Goal: Task Accomplishment & Management: Manage account settings

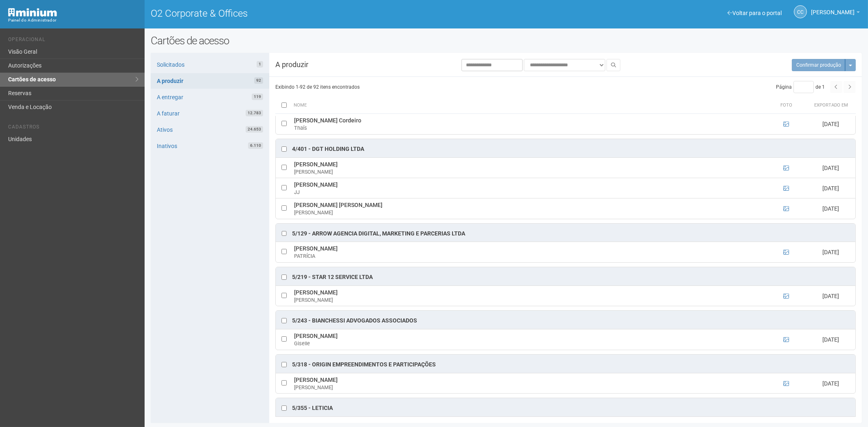
scroll to position [1764, 0]
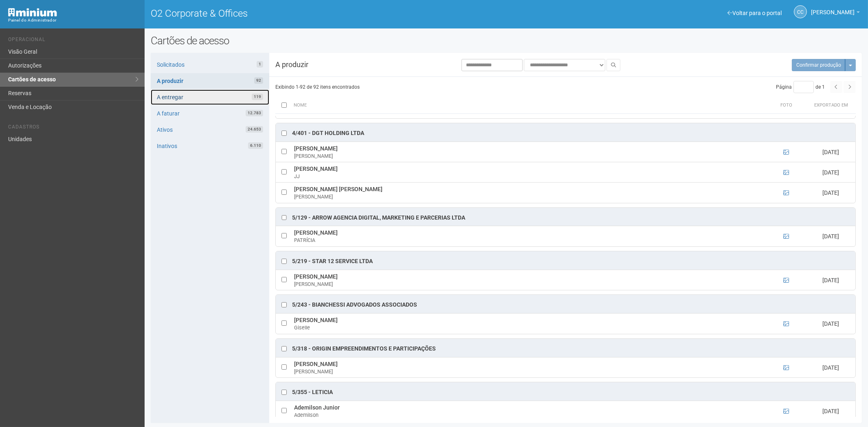
click at [221, 96] on link "A entregar 119" at bounding box center [210, 97] width 118 height 15
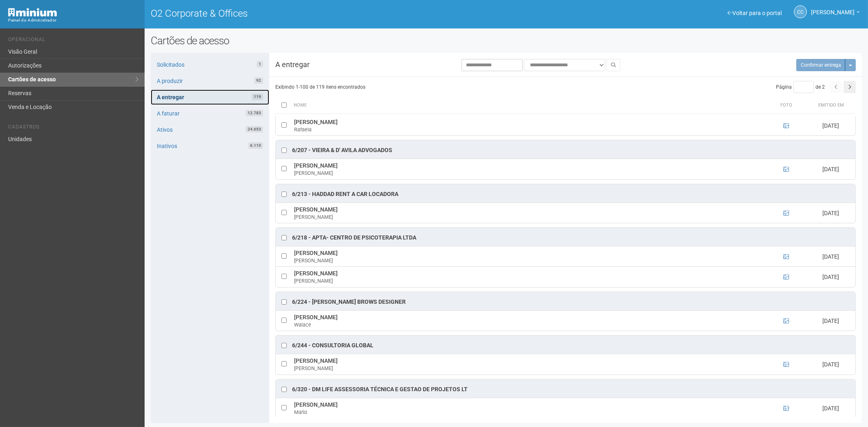
scroll to position [1764, 0]
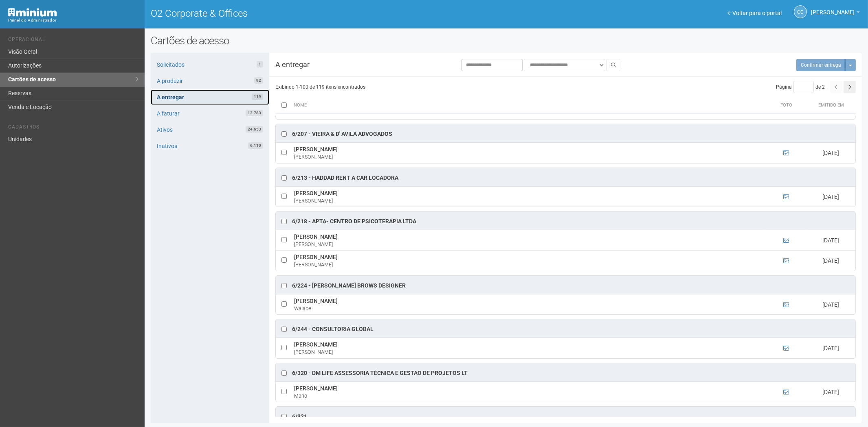
click at [224, 96] on link "A entregar 119" at bounding box center [210, 97] width 118 height 15
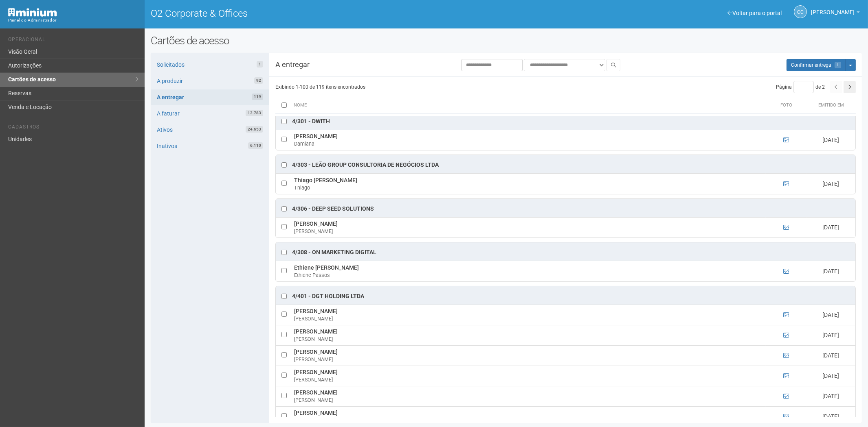
scroll to position [543, 0]
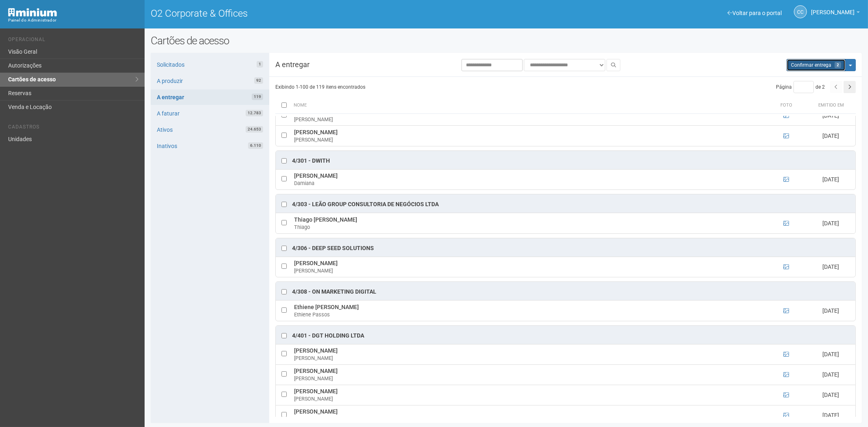
click at [815, 69] on button "Aguarde... Confirmar entrega 2" at bounding box center [815, 65] width 59 height 12
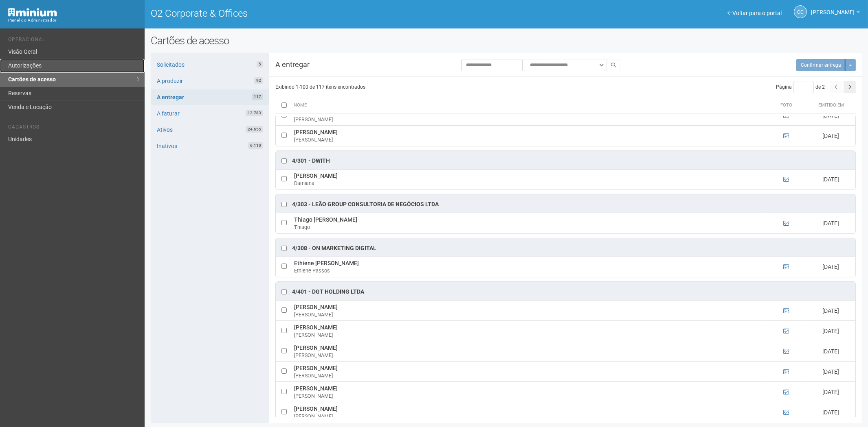
click at [35, 68] on link "Autorizações" at bounding box center [72, 66] width 145 height 14
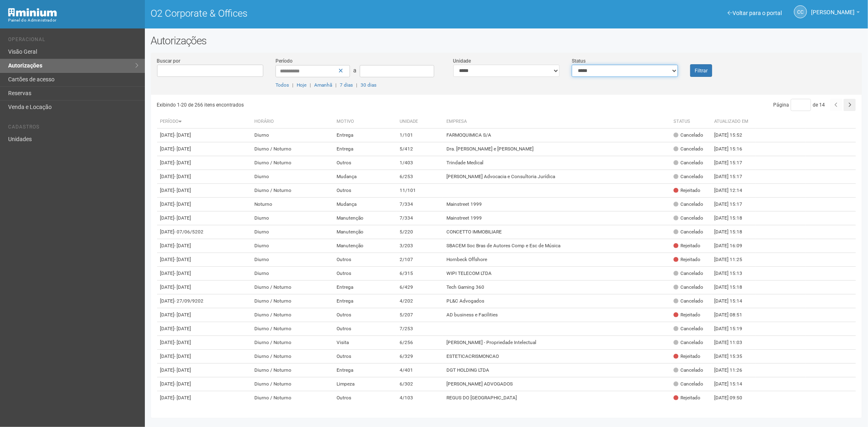
drag, startPoint x: 625, startPoint y: 72, endPoint x: 620, endPoint y: 76, distance: 6.9
click at [625, 72] on select "**********" at bounding box center [625, 71] width 106 height 12
select select "*"
click at [572, 65] on select "**********" at bounding box center [625, 71] width 106 height 12
click at [711, 73] on button "Filtrar" at bounding box center [701, 70] width 22 height 13
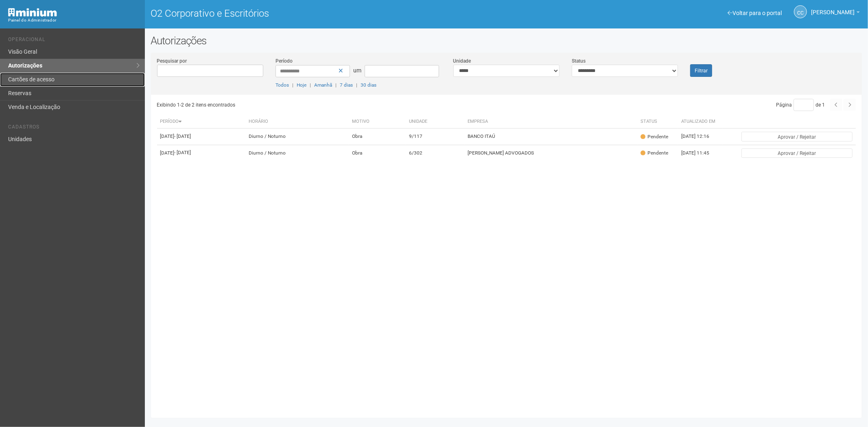
click at [66, 78] on link "Cartões de acesso" at bounding box center [72, 80] width 145 height 14
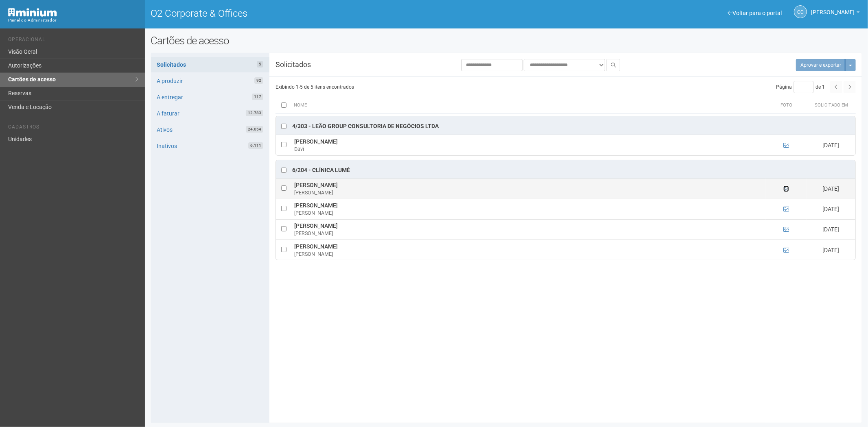
click at [786, 190] on icon at bounding box center [787, 189] width 6 height 6
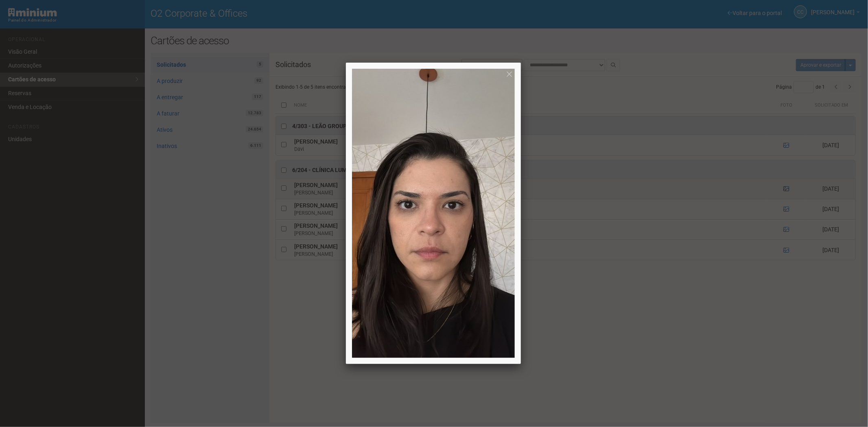
click at [786, 190] on div at bounding box center [434, 213] width 868 height 427
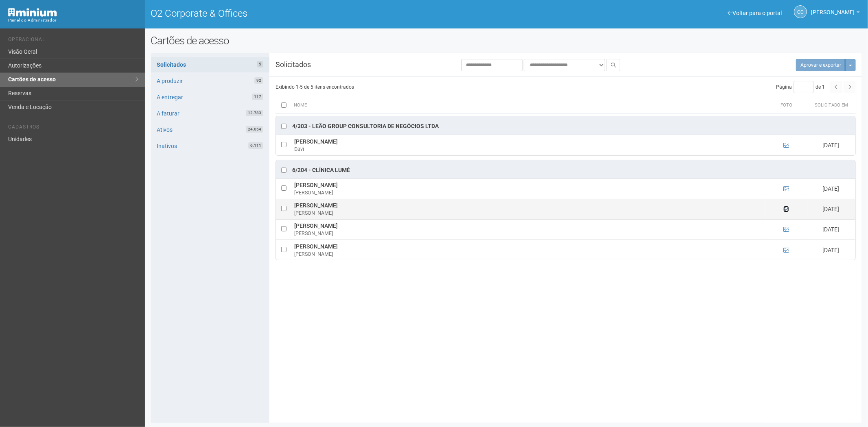
click at [786, 210] on icon at bounding box center [787, 209] width 6 height 6
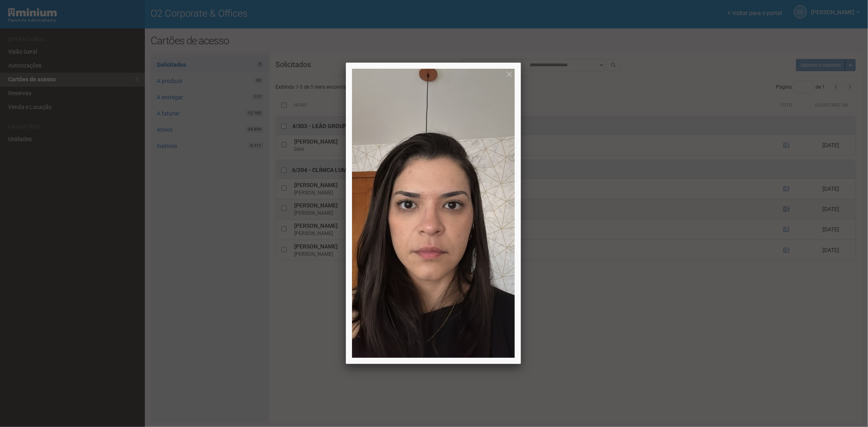
click at [786, 210] on div at bounding box center [434, 213] width 868 height 427
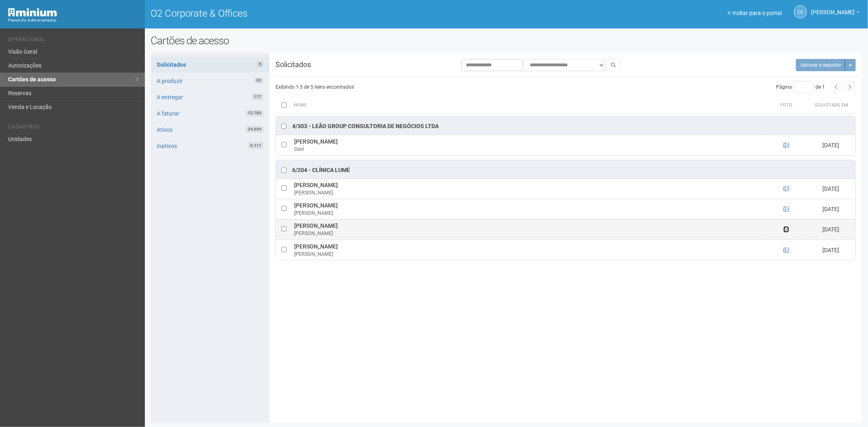
click at [784, 230] on icon at bounding box center [787, 230] width 6 height 6
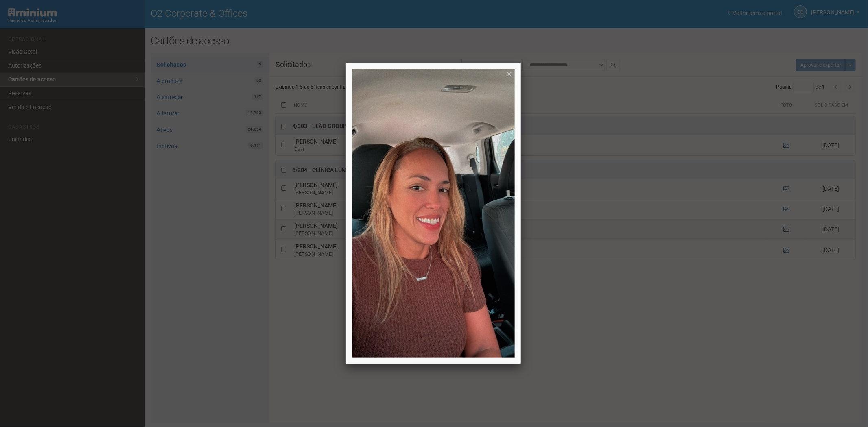
click at [784, 230] on div at bounding box center [434, 213] width 868 height 427
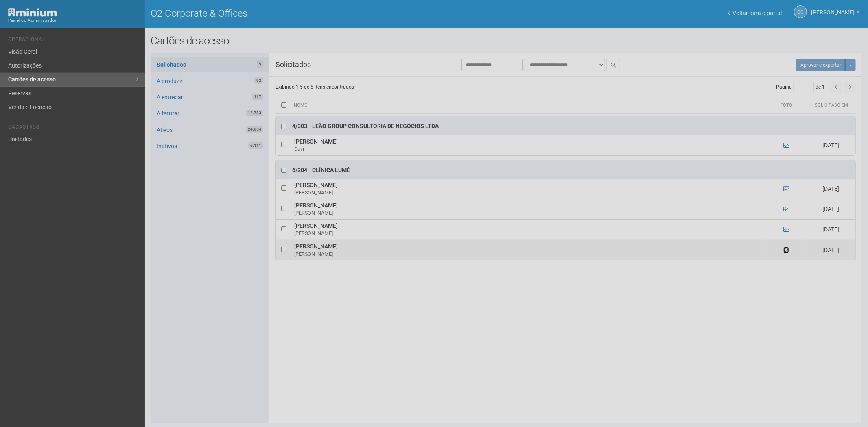
click at [786, 250] on icon at bounding box center [787, 251] width 6 height 6
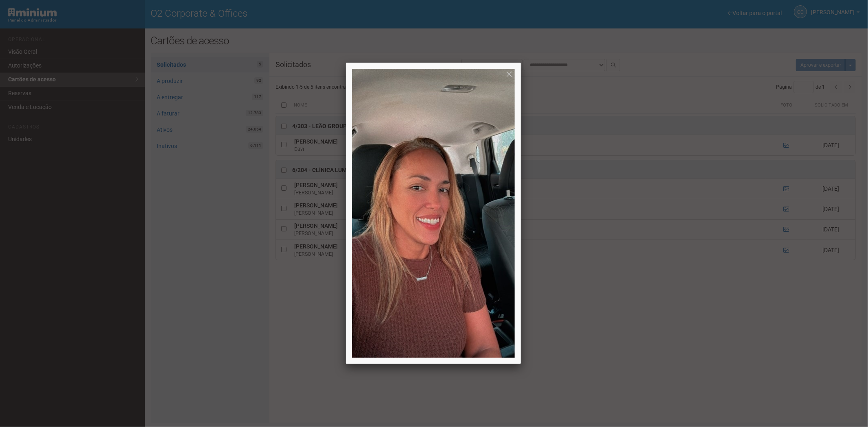
click at [52, 141] on div at bounding box center [434, 213] width 868 height 427
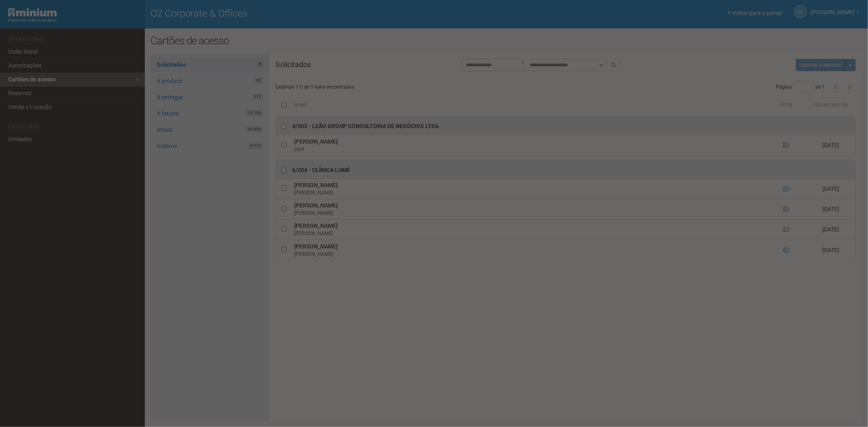
click at [45, 140] on div at bounding box center [434, 213] width 868 height 427
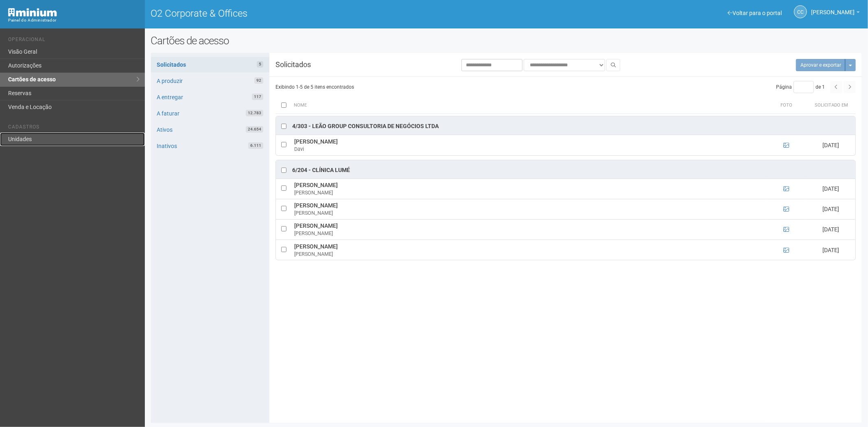
click at [33, 137] on link "Unidades" at bounding box center [72, 139] width 145 height 13
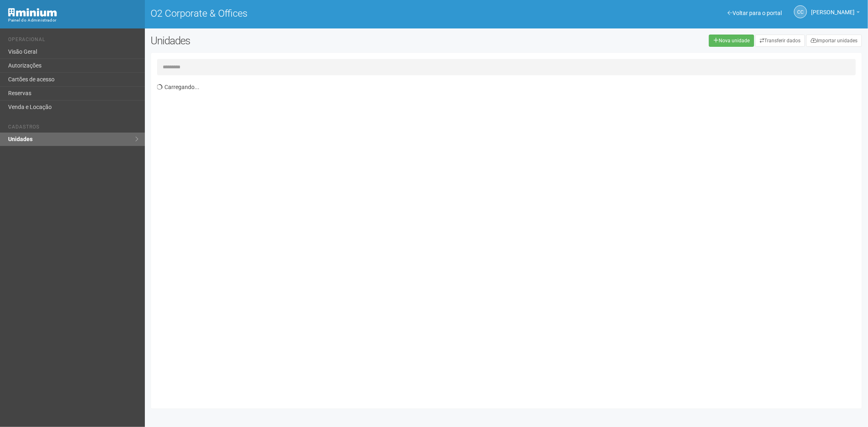
drag, startPoint x: 198, startPoint y: 60, endPoint x: 191, endPoint y: 70, distance: 12.6
click at [197, 62] on input "text" at bounding box center [506, 67] width 699 height 16
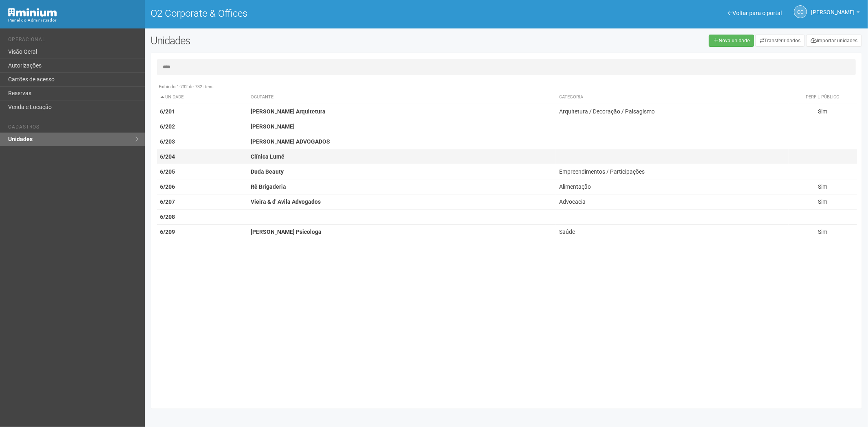
type input "****"
click at [282, 160] on td "Clínica Lumé" at bounding box center [402, 156] width 309 height 15
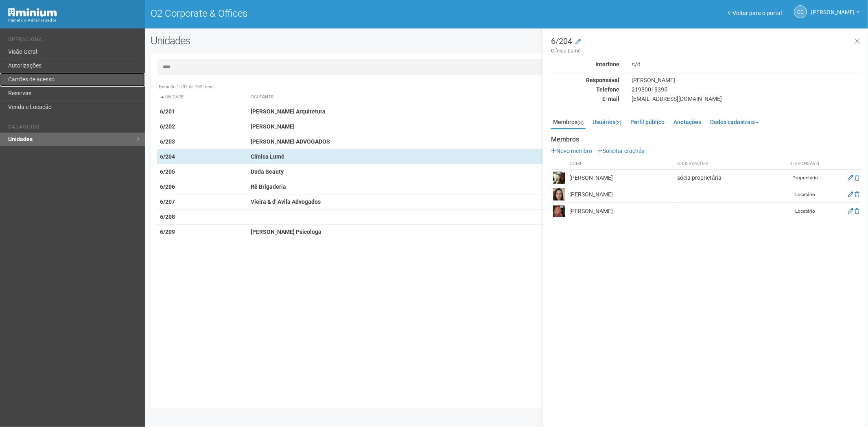
click at [48, 79] on link "Cartões de acesso" at bounding box center [72, 80] width 145 height 14
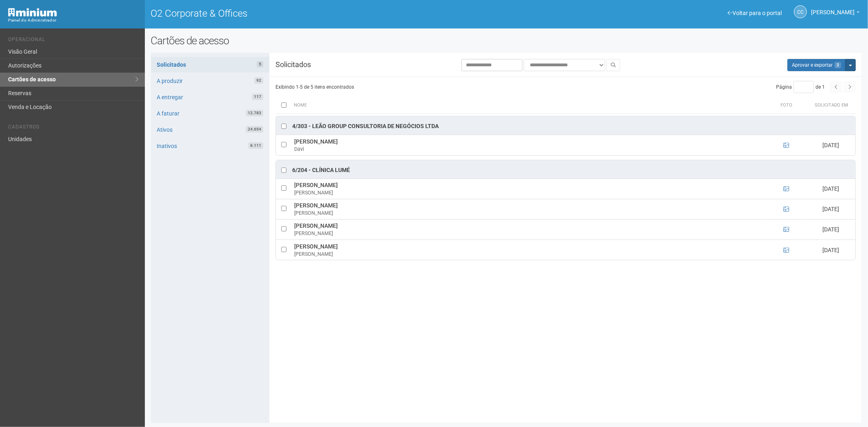
click at [853, 62] on button "Mais opções" at bounding box center [851, 65] width 11 height 12
click at [817, 89] on link "Rejeitar solicitações" at bounding box center [820, 91] width 64 height 10
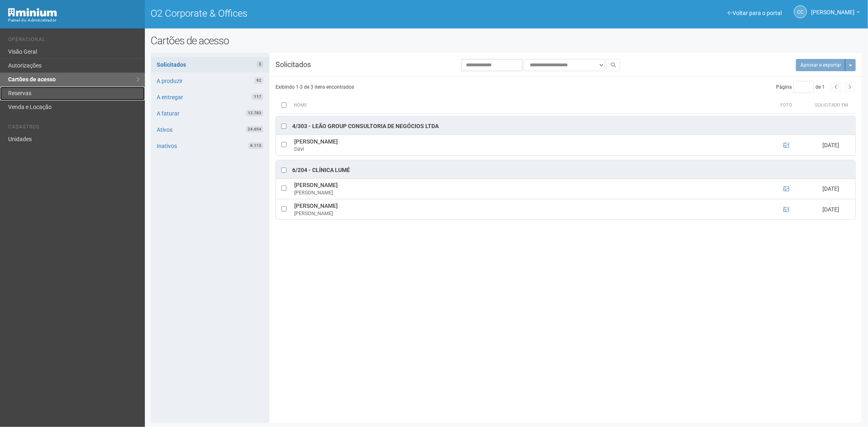
click at [83, 91] on link "Reservas" at bounding box center [72, 94] width 145 height 14
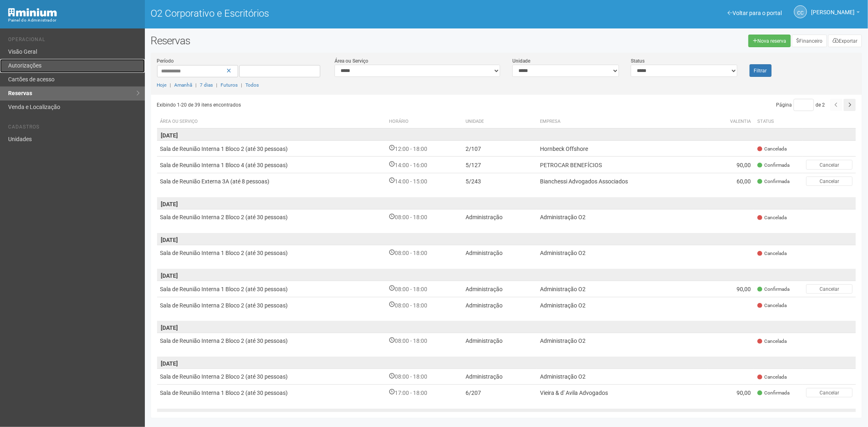
click at [92, 68] on link "Autorizações" at bounding box center [72, 66] width 145 height 14
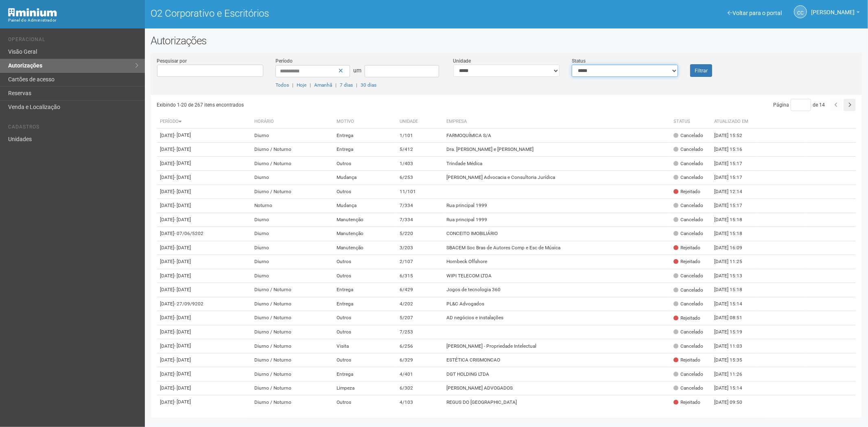
click at [603, 71] on select "**********" at bounding box center [625, 71] width 106 height 12
select select "*"
click at [572, 65] on select "**********" at bounding box center [625, 71] width 106 height 12
click at [699, 68] on font "Filtrar" at bounding box center [701, 71] width 13 height 6
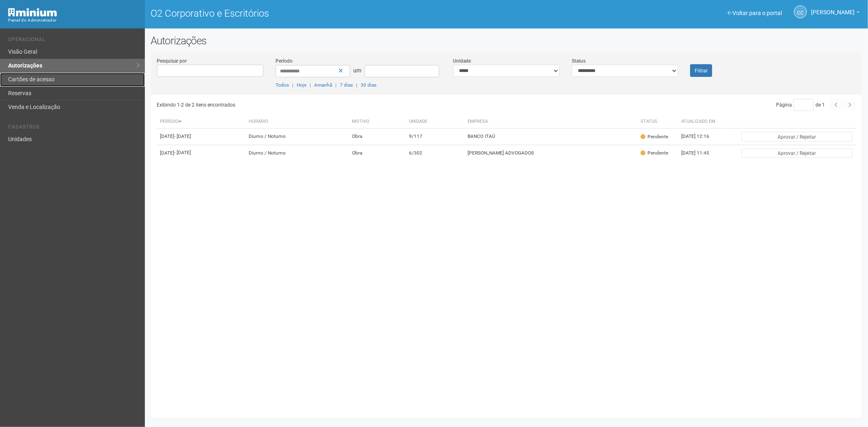
click at [41, 78] on font "Cartões de acesso" at bounding box center [31, 79] width 46 height 7
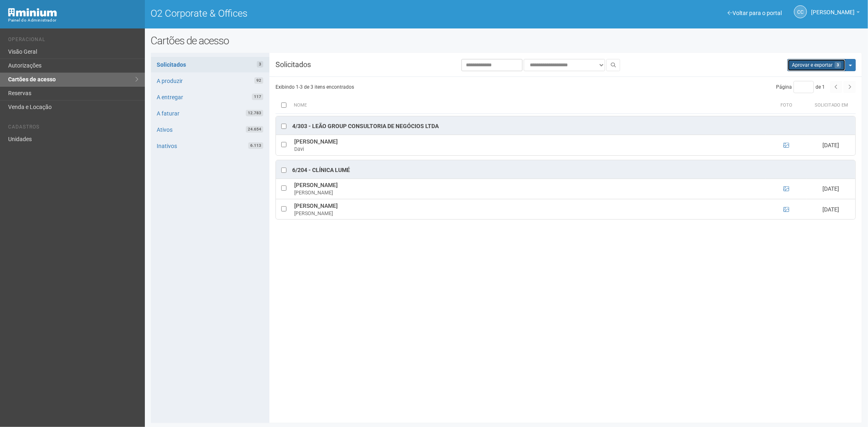
click at [793, 65] on button "Aprovar e exportar 3" at bounding box center [817, 65] width 58 height 12
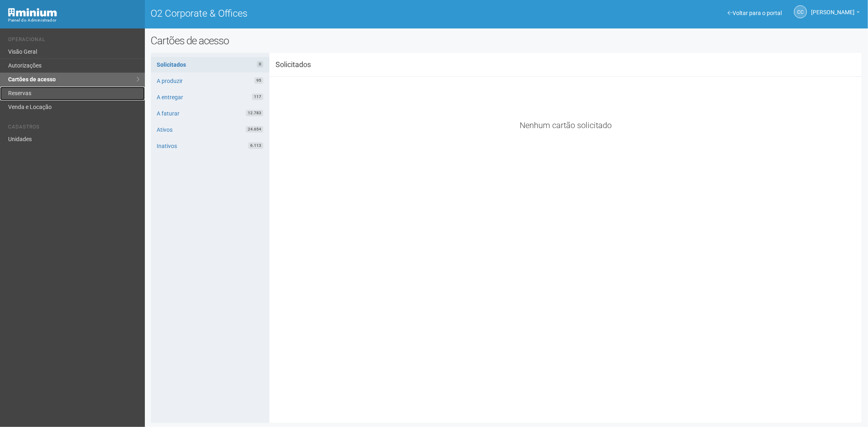
click at [29, 94] on link "Reservas" at bounding box center [72, 94] width 145 height 14
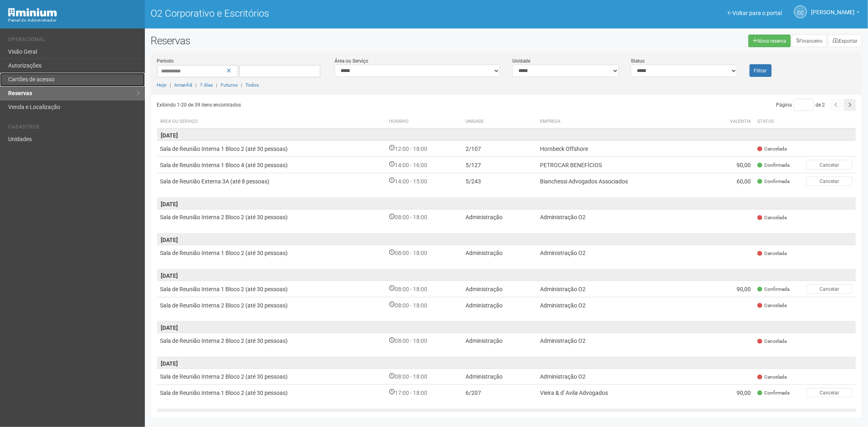
click at [66, 80] on link "Cartões de acesso" at bounding box center [72, 80] width 145 height 14
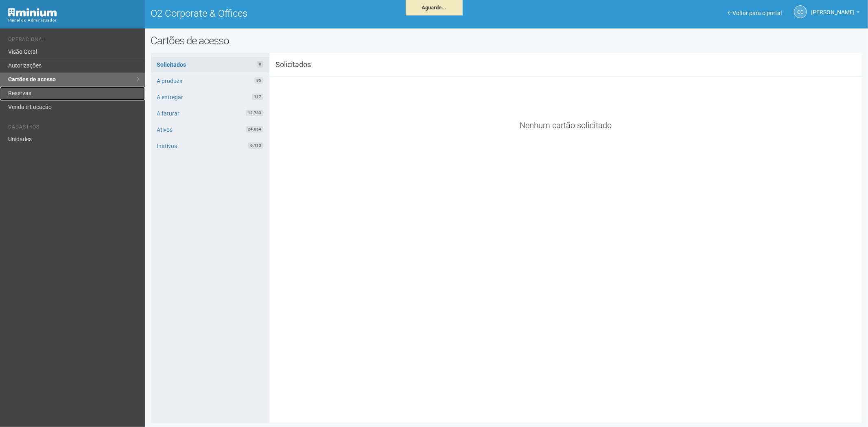
click at [27, 92] on link "Reservas" at bounding box center [72, 94] width 145 height 14
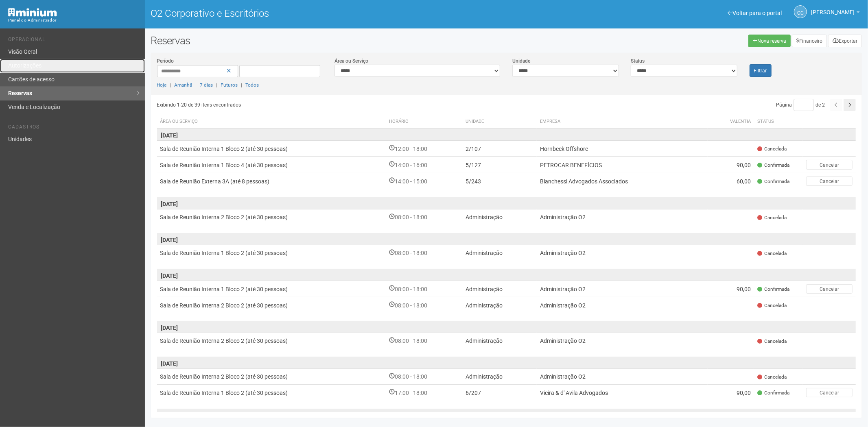
click at [47, 71] on link "Autorizações" at bounding box center [72, 66] width 145 height 14
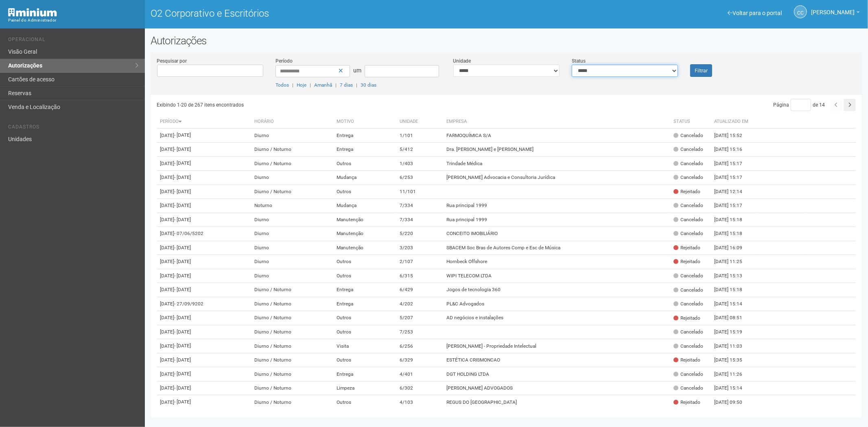
click at [590, 72] on select "**********" at bounding box center [625, 71] width 106 height 12
select select "*"
click at [572, 65] on select "**********" at bounding box center [625, 71] width 106 height 12
click at [702, 73] on button "Filtrar" at bounding box center [701, 70] width 22 height 13
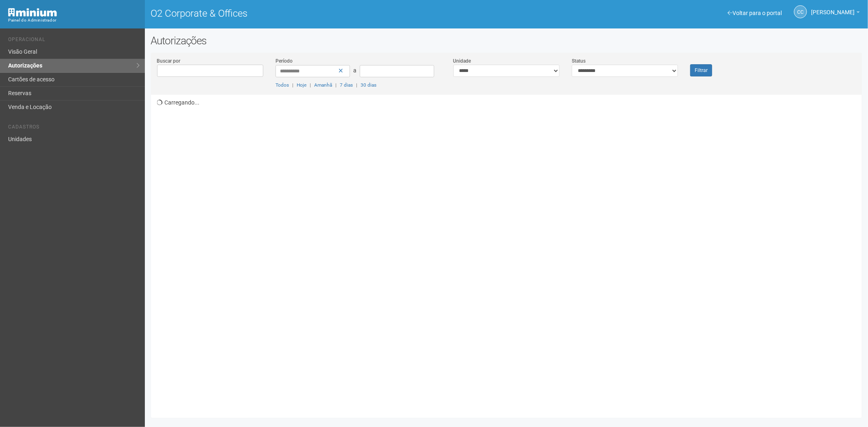
click at [33, 84] on link "Cartões de acesso" at bounding box center [72, 80] width 145 height 14
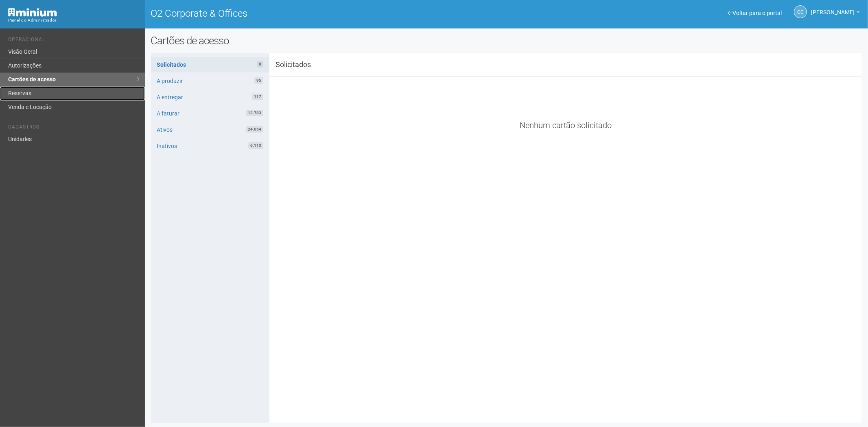
click at [50, 93] on link "Reservas" at bounding box center [72, 94] width 145 height 14
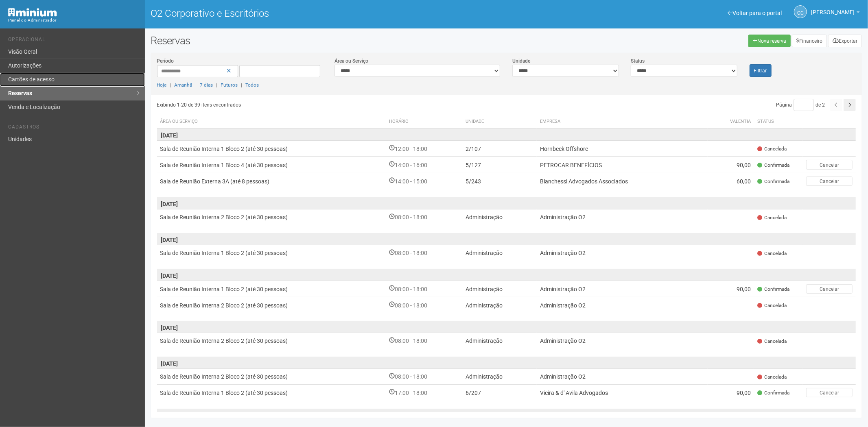
click at [32, 76] on font "Cartões de acesso" at bounding box center [31, 79] width 46 height 7
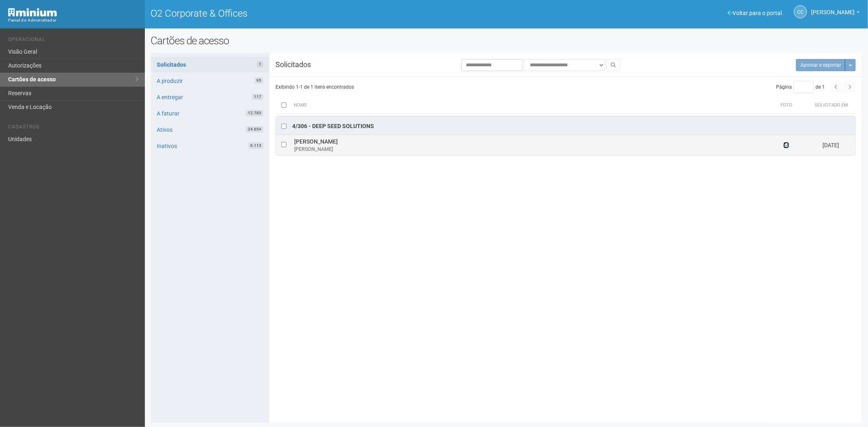
click at [785, 144] on icon at bounding box center [787, 145] width 6 height 6
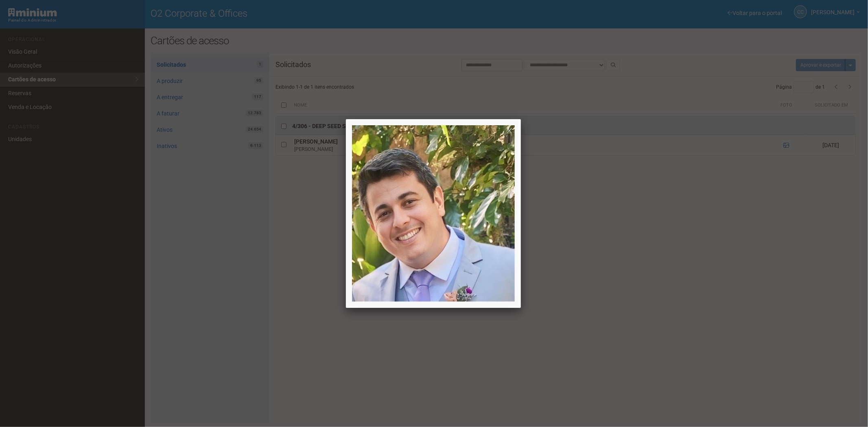
click at [685, 305] on div at bounding box center [434, 213] width 868 height 427
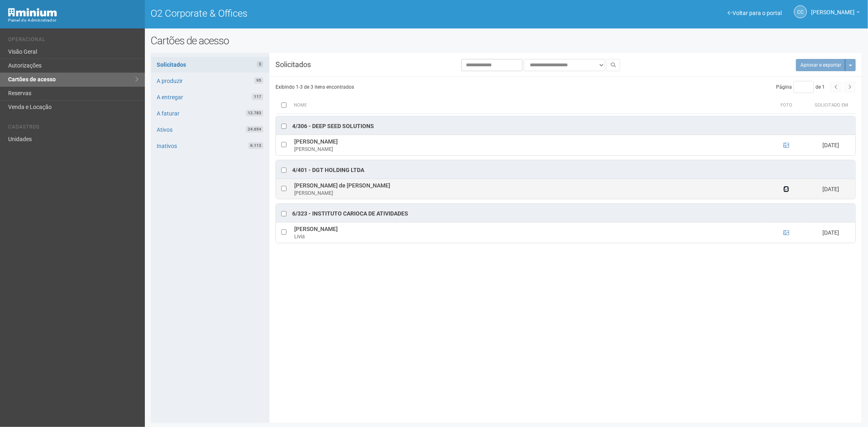
click at [785, 189] on icon at bounding box center [787, 189] width 6 height 6
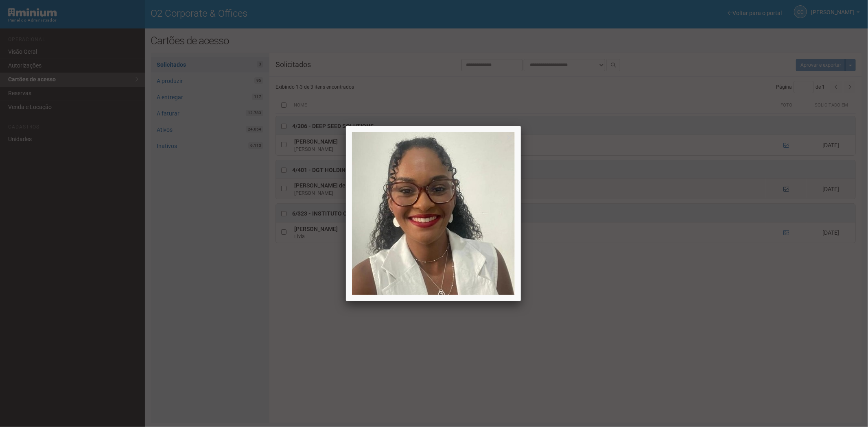
click at [785, 189] on div at bounding box center [434, 213] width 868 height 427
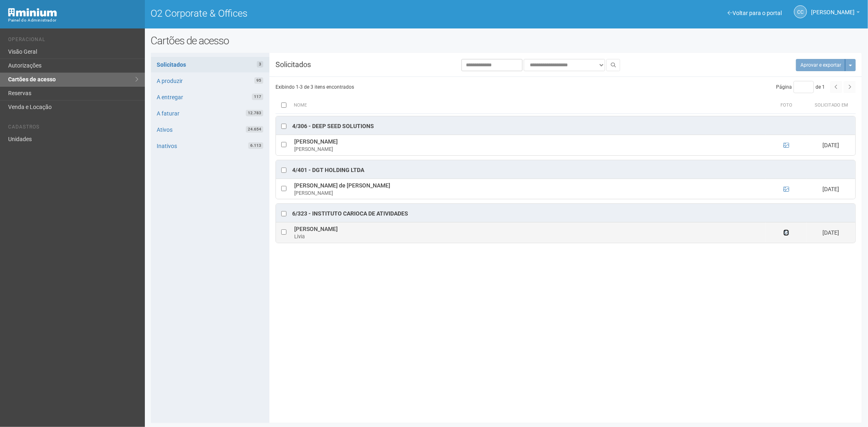
click at [787, 232] on icon at bounding box center [787, 233] width 6 height 6
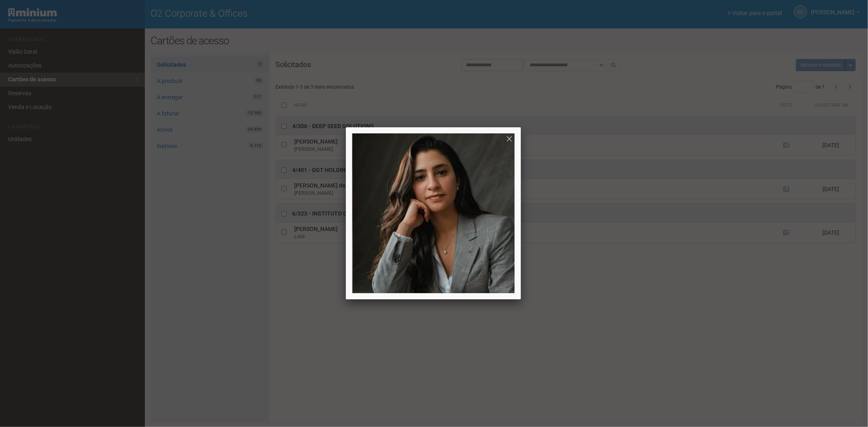
click at [668, 335] on div at bounding box center [434, 213] width 868 height 427
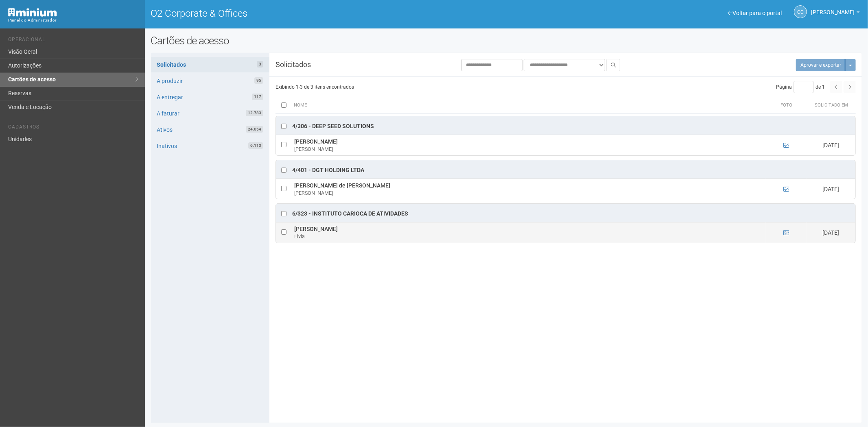
click at [280, 232] on td at bounding box center [284, 233] width 16 height 20
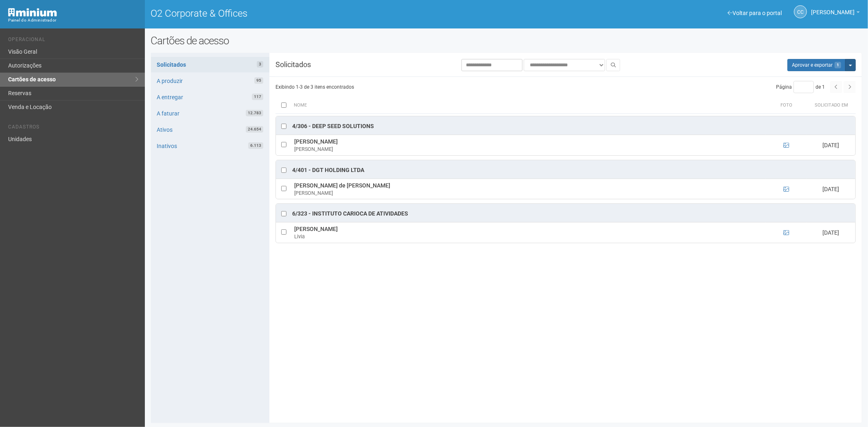
click at [849, 67] on button "Mais opções" at bounding box center [851, 65] width 11 height 12
click at [795, 93] on link "Rejeitar solicitações" at bounding box center [820, 91] width 64 height 10
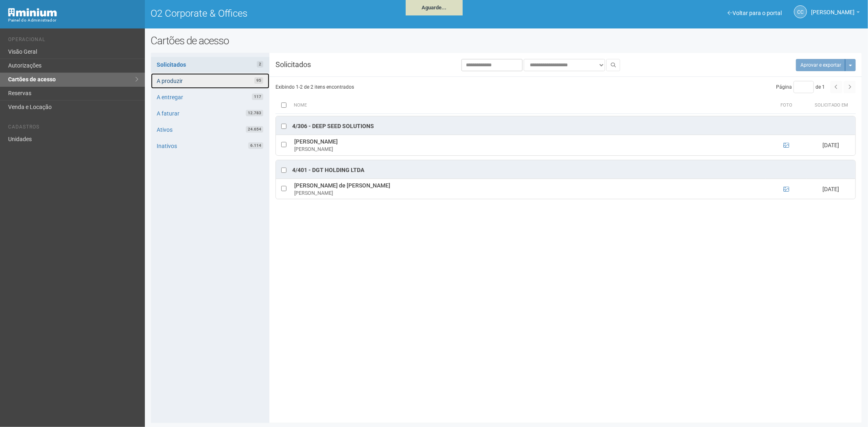
click at [223, 84] on link "A produzir 95" at bounding box center [210, 80] width 118 height 15
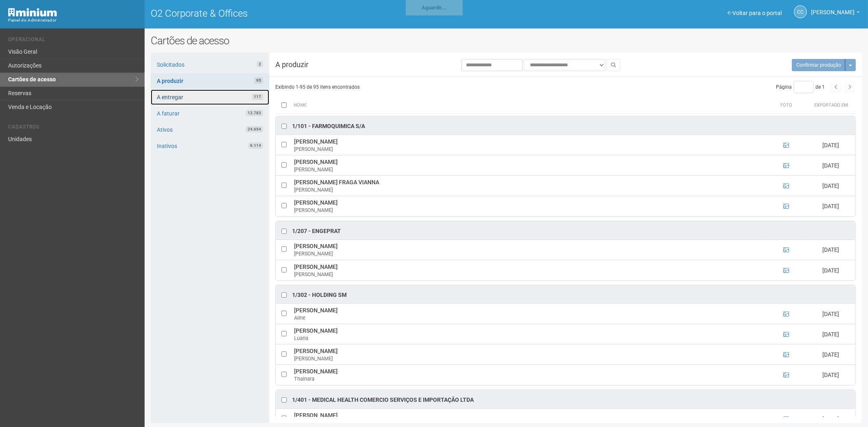
click at [232, 99] on link "A entregar 117" at bounding box center [210, 97] width 118 height 15
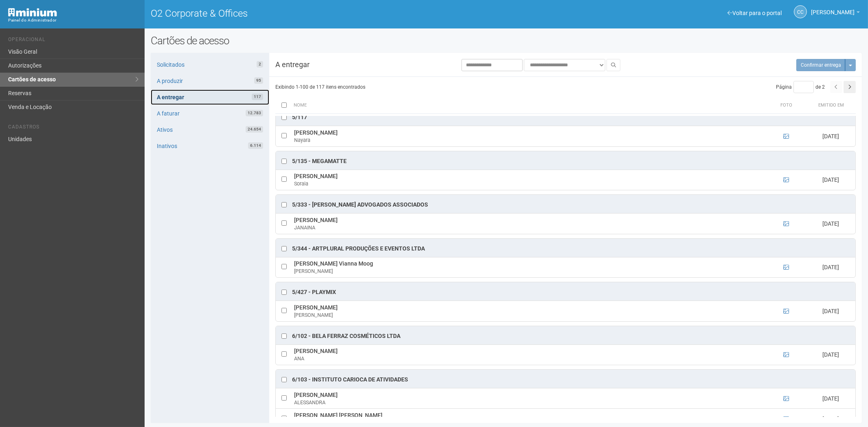
scroll to position [1357, 0]
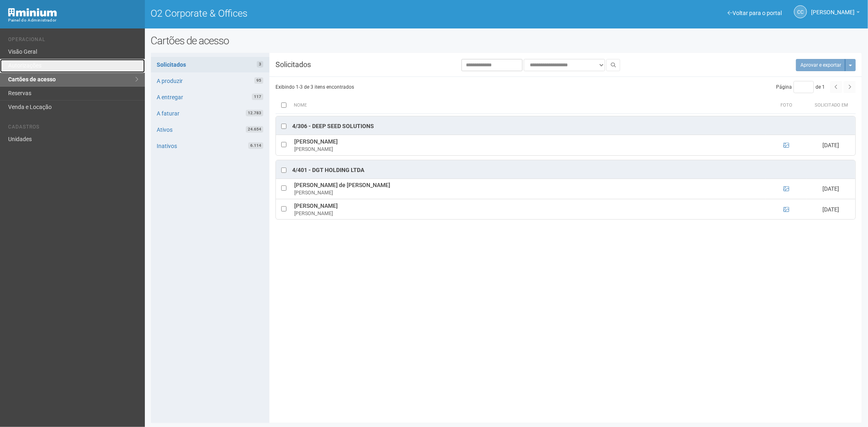
drag, startPoint x: 53, startPoint y: 65, endPoint x: 200, endPoint y: 373, distance: 341.0
click at [53, 66] on link "Autorizações" at bounding box center [72, 66] width 145 height 14
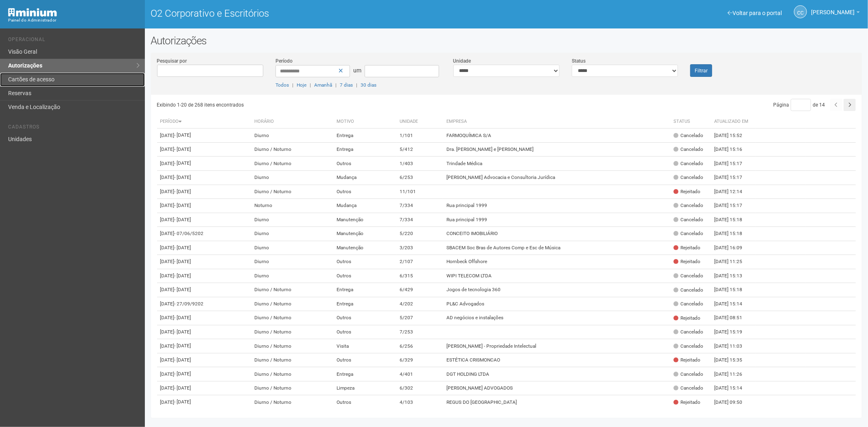
click at [61, 80] on link "Cartões de acesso" at bounding box center [72, 80] width 145 height 14
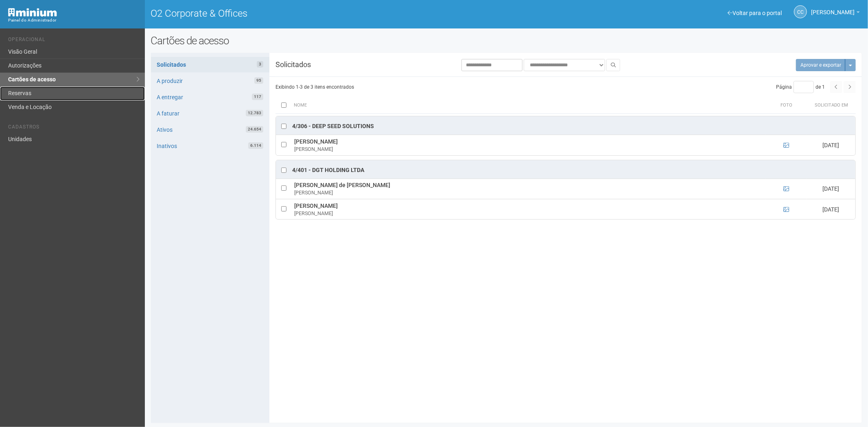
click at [33, 91] on link "Reservas" at bounding box center [72, 94] width 145 height 14
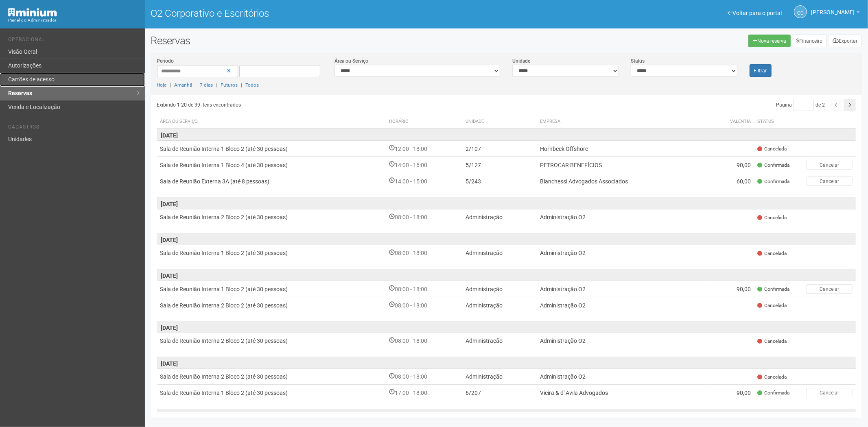
click at [47, 78] on font "Cartões de acesso" at bounding box center [31, 79] width 46 height 7
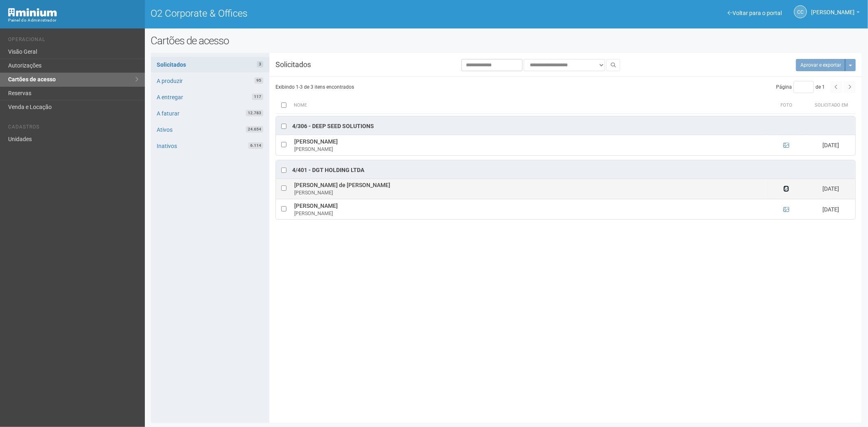
click at [786, 188] on icon at bounding box center [787, 189] width 6 height 6
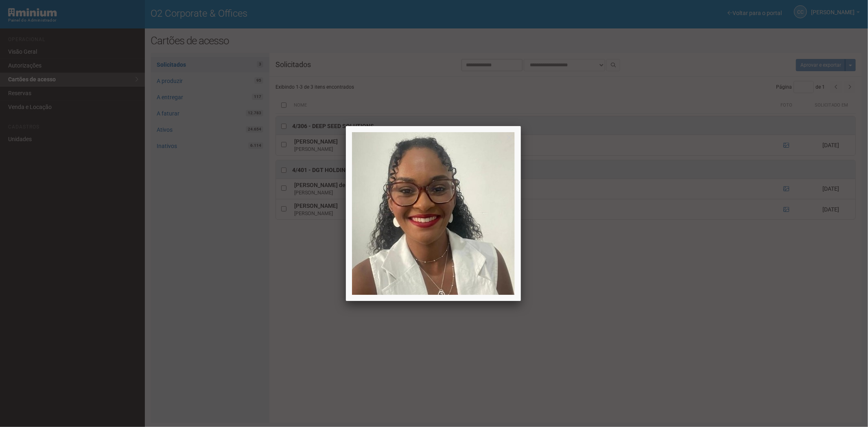
drag, startPoint x: 708, startPoint y: 291, endPoint x: 736, endPoint y: 270, distance: 35.4
click at [712, 285] on div at bounding box center [434, 213] width 868 height 427
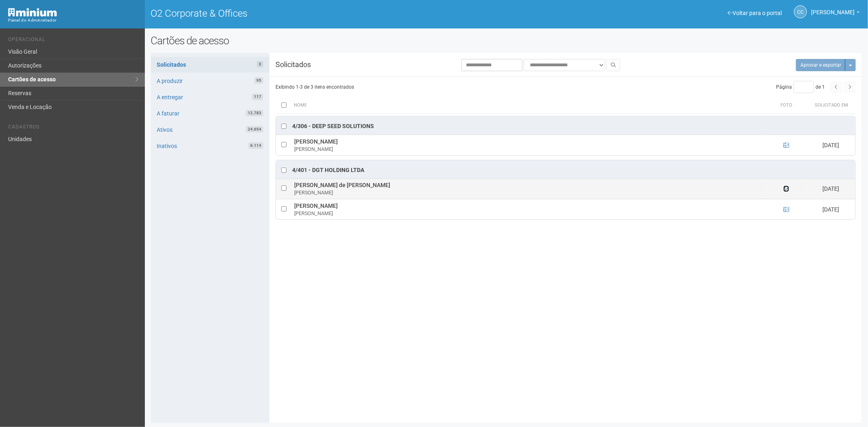
click at [786, 190] on icon at bounding box center [787, 189] width 6 height 6
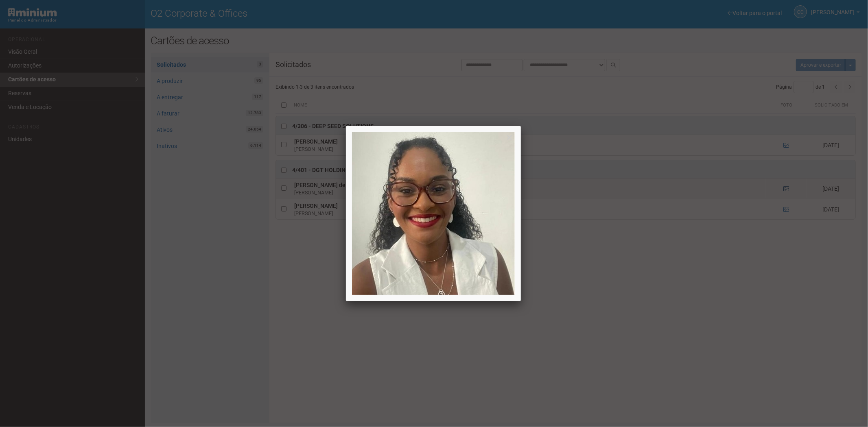
click at [786, 190] on div at bounding box center [434, 213] width 868 height 427
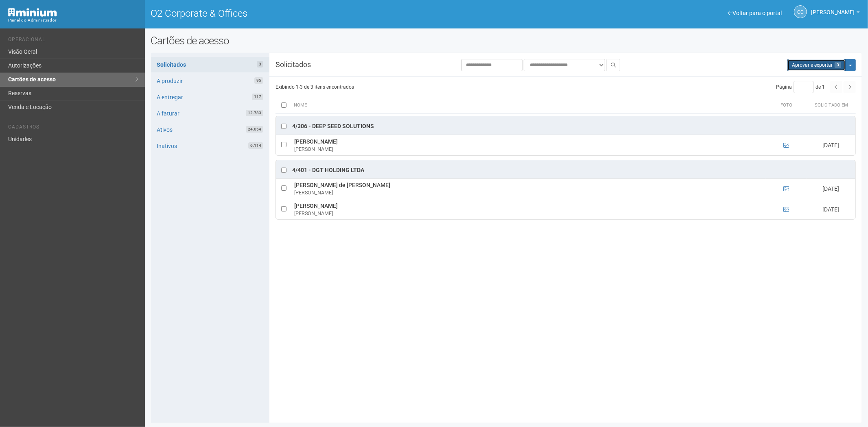
click at [815, 66] on button "Aprovar e exportar 3" at bounding box center [817, 65] width 58 height 12
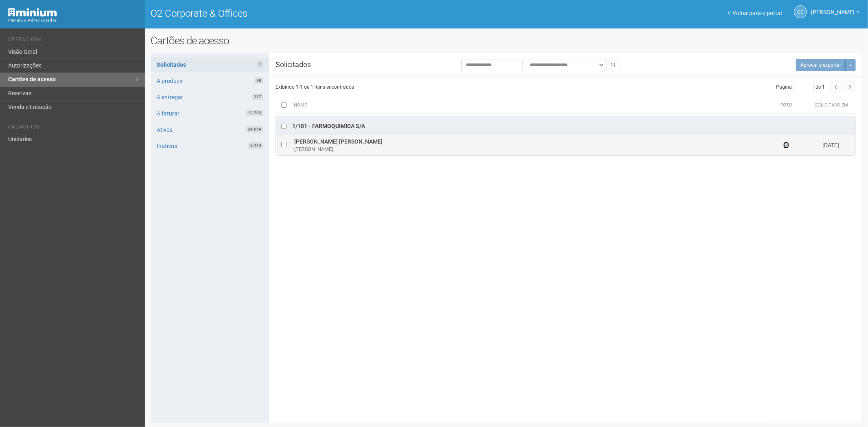
click at [786, 145] on icon at bounding box center [787, 145] width 6 height 6
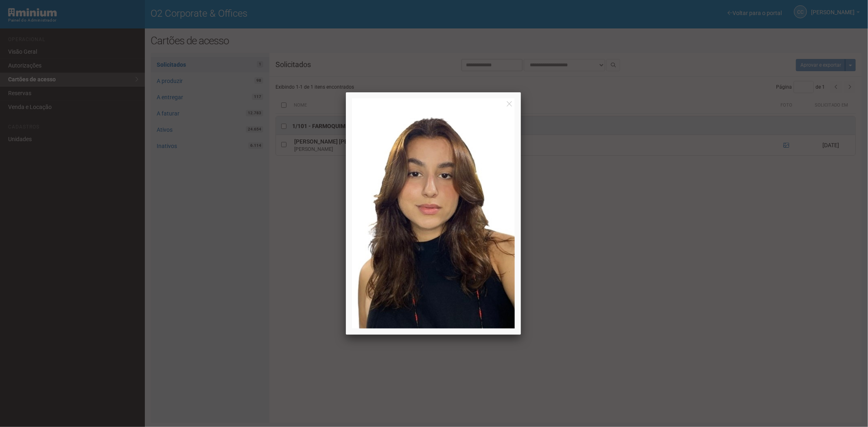
click at [722, 296] on div at bounding box center [434, 213] width 868 height 427
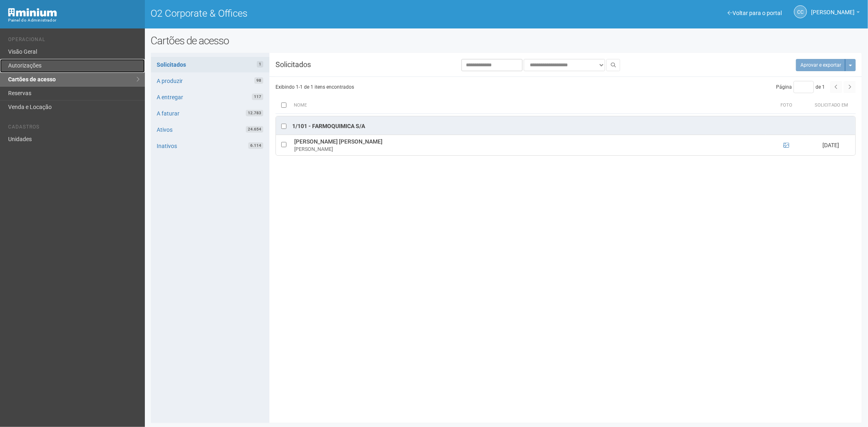
drag, startPoint x: 35, startPoint y: 64, endPoint x: 54, endPoint y: 66, distance: 18.5
click at [35, 64] on link "Autorizações" at bounding box center [72, 66] width 145 height 14
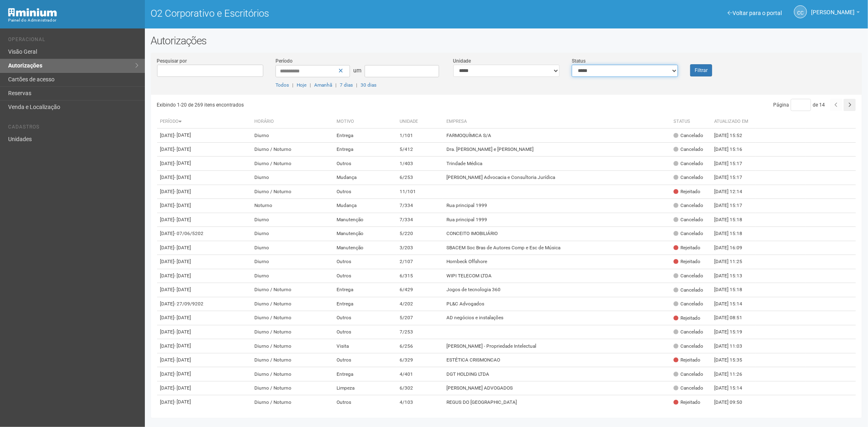
drag, startPoint x: 647, startPoint y: 68, endPoint x: 638, endPoint y: 76, distance: 12.1
click at [647, 68] on select "**********" at bounding box center [625, 71] width 106 height 12
select select "*"
click at [572, 65] on select "**********" at bounding box center [625, 71] width 106 height 12
click at [698, 72] on font "Filtrar" at bounding box center [701, 71] width 13 height 6
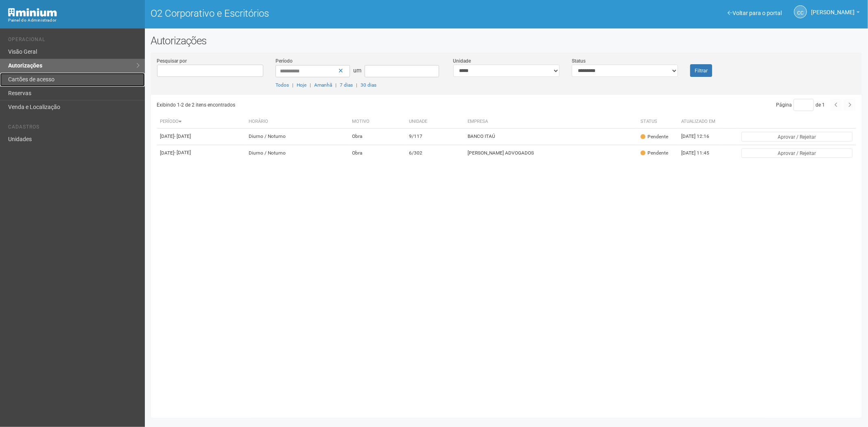
click at [50, 79] on font "Cartões de acesso" at bounding box center [31, 79] width 46 height 7
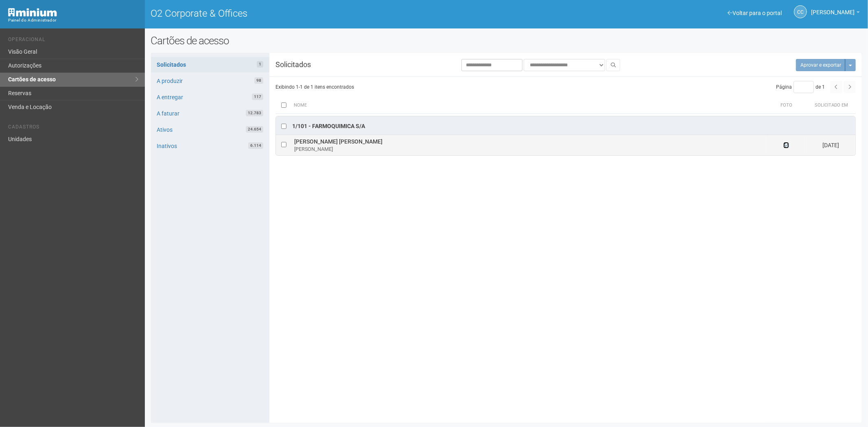
click at [789, 145] on icon at bounding box center [787, 145] width 6 height 6
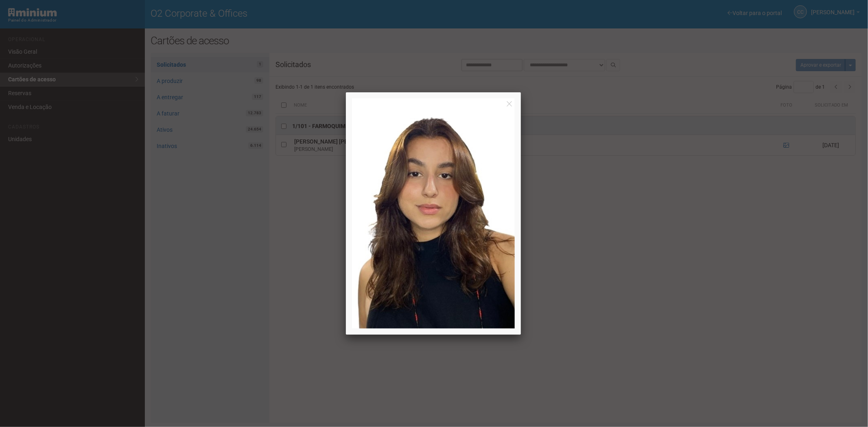
click at [789, 145] on div at bounding box center [434, 213] width 868 height 427
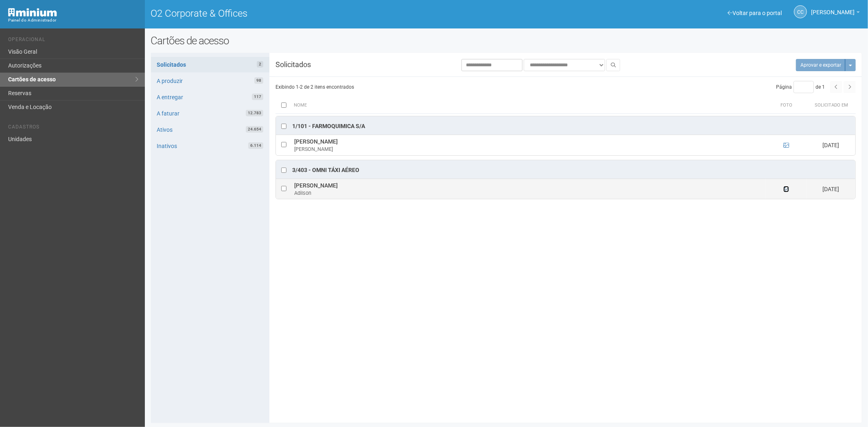
click at [786, 191] on icon at bounding box center [787, 189] width 6 height 6
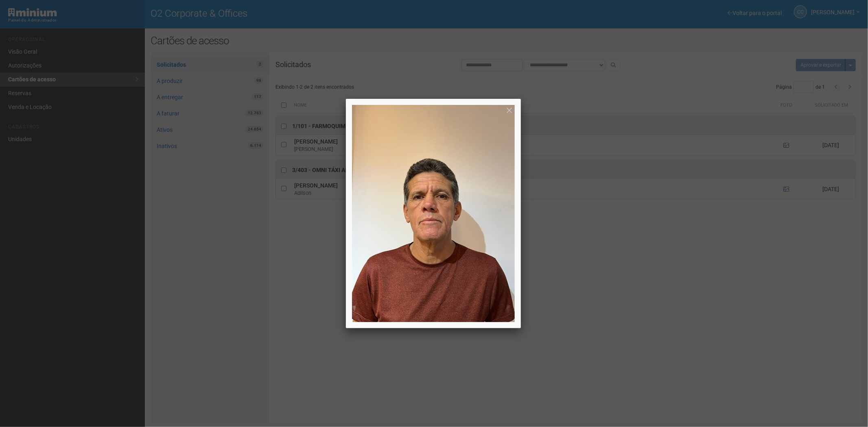
drag, startPoint x: 744, startPoint y: 296, endPoint x: 573, endPoint y: 212, distance: 190.4
click at [741, 291] on div at bounding box center [434, 213] width 868 height 427
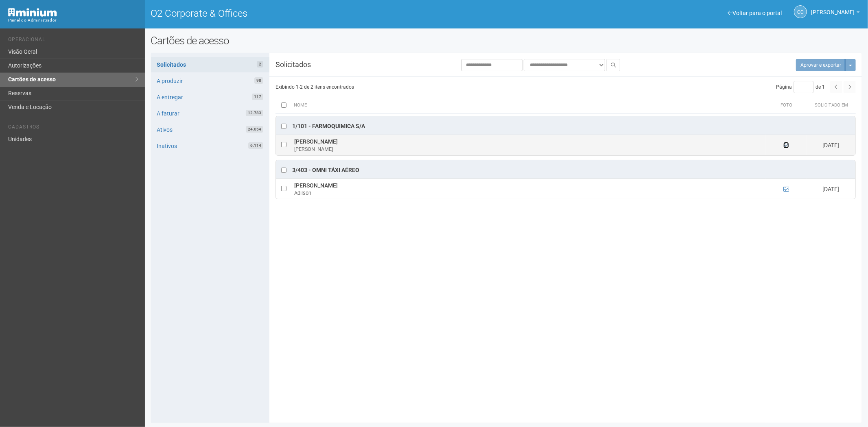
click at [786, 145] on icon at bounding box center [787, 145] width 6 height 6
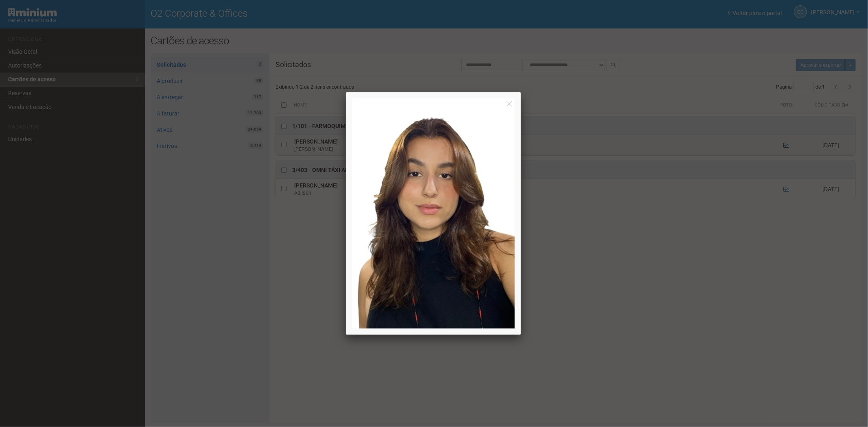
click at [786, 145] on div at bounding box center [434, 213] width 868 height 427
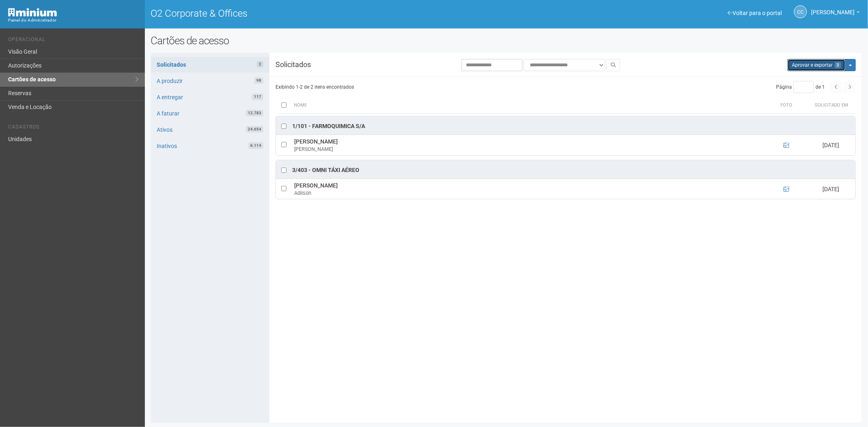
click at [809, 64] on button "Aprovar e exportar 2" at bounding box center [817, 65] width 58 height 12
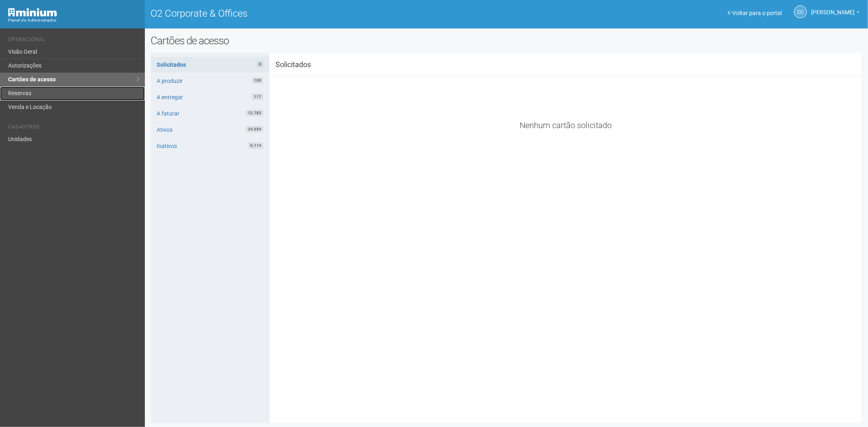
click at [30, 92] on link "Reservas" at bounding box center [72, 94] width 145 height 14
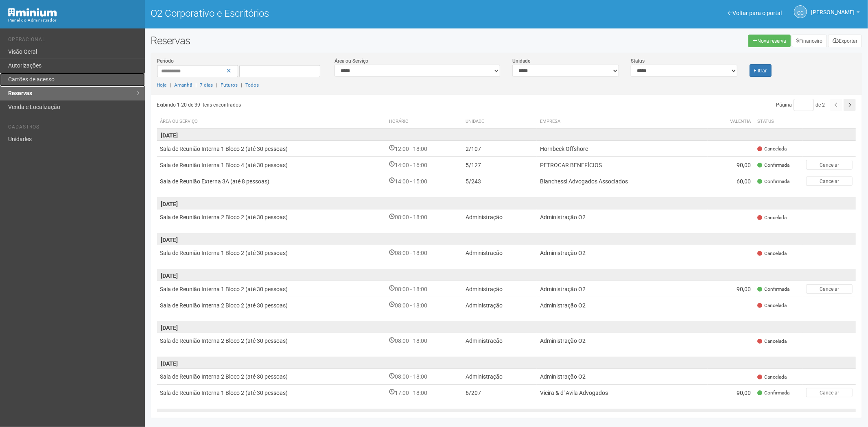
click at [37, 78] on font "Cartões de acesso" at bounding box center [31, 79] width 46 height 7
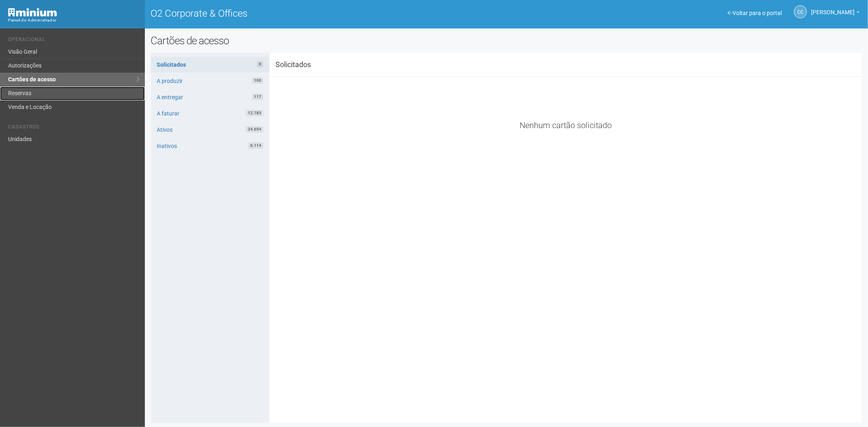
click at [21, 90] on link "Reservas" at bounding box center [72, 94] width 145 height 14
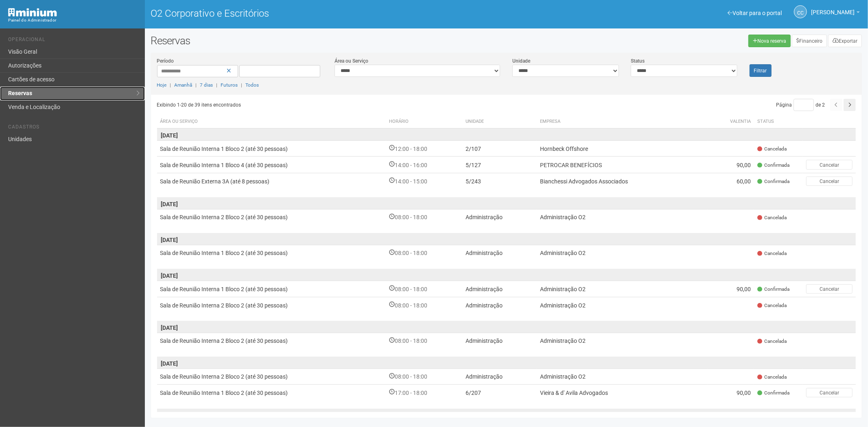
click at [72, 90] on link "Reservas" at bounding box center [72, 94] width 145 height 14
click at [35, 77] on font "Cartões de acesso" at bounding box center [31, 79] width 46 height 7
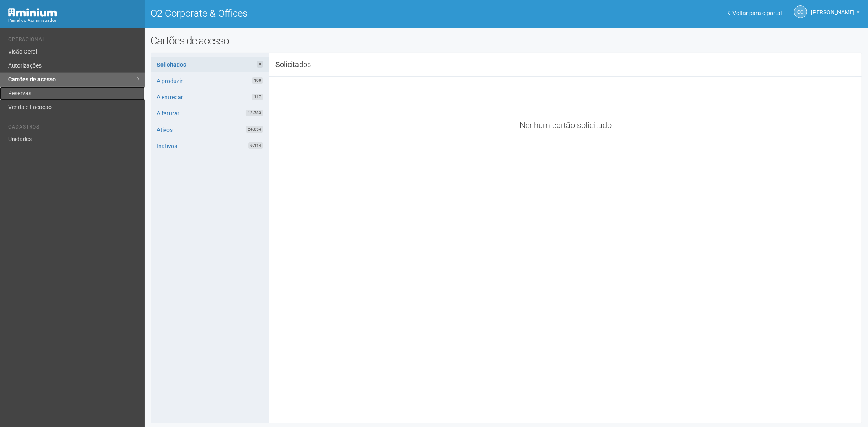
click at [54, 98] on link "Reservas" at bounding box center [72, 94] width 145 height 14
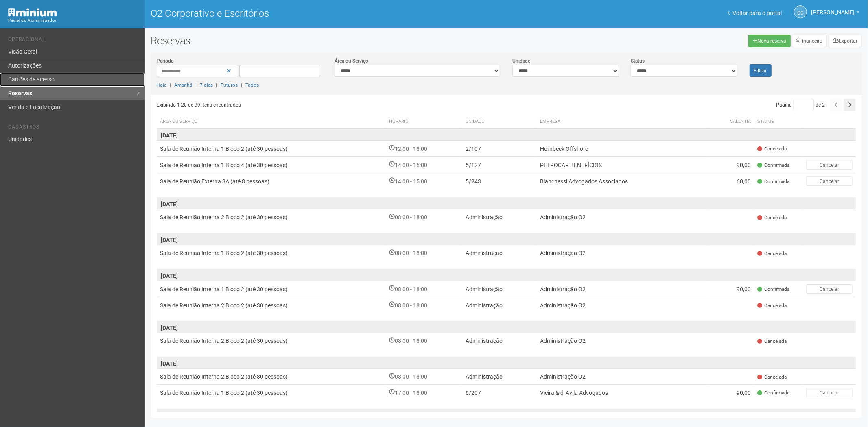
click at [30, 81] on font "Cartões de acesso" at bounding box center [31, 79] width 46 height 7
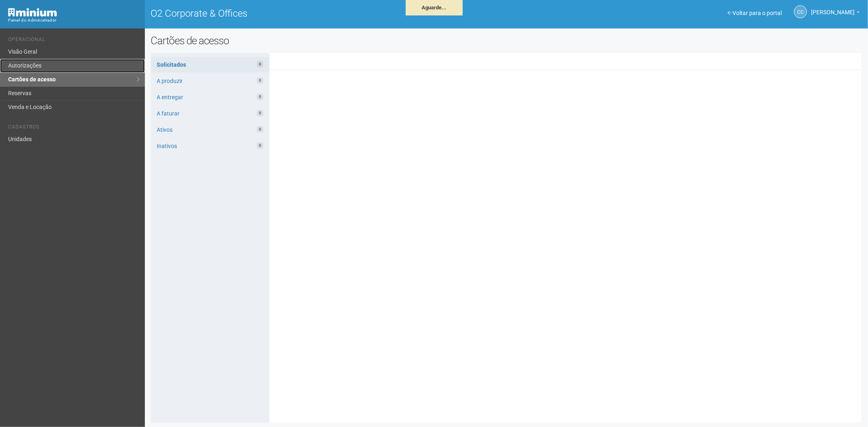
click at [65, 62] on link "Autorizações" at bounding box center [72, 66] width 145 height 14
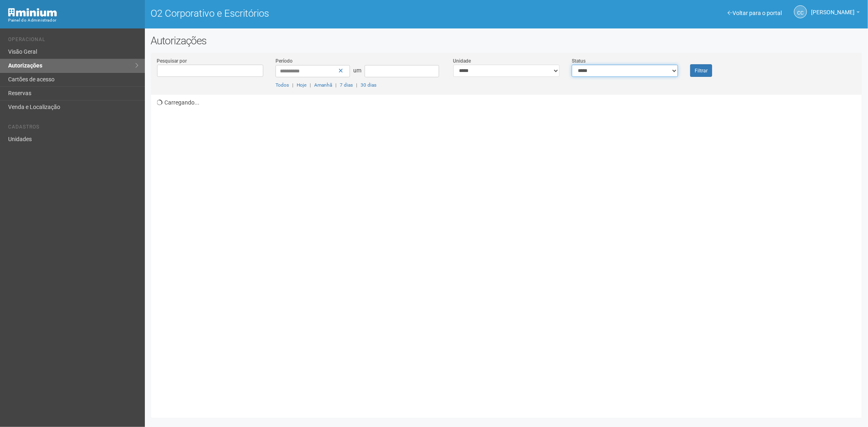
drag, startPoint x: 609, startPoint y: 73, endPoint x: 604, endPoint y: 76, distance: 5.7
click at [609, 73] on select "**********" at bounding box center [625, 71] width 106 height 12
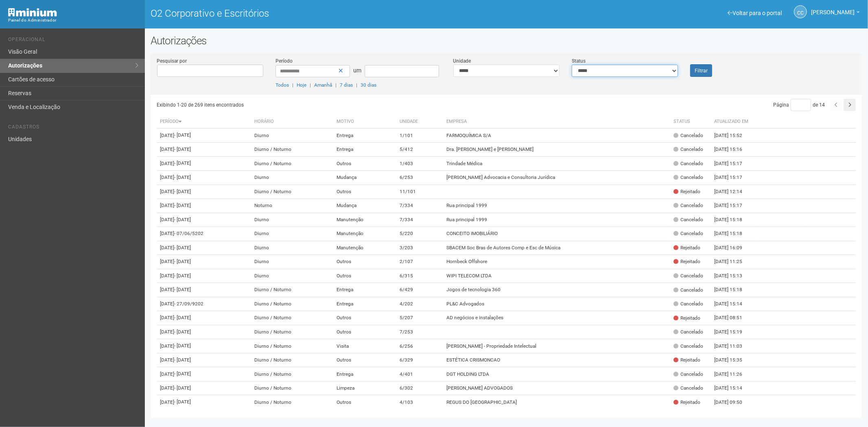
select select "*"
click at [572, 65] on select "**********" at bounding box center [625, 71] width 106 height 12
click at [703, 74] on button "Filtrar" at bounding box center [701, 70] width 22 height 13
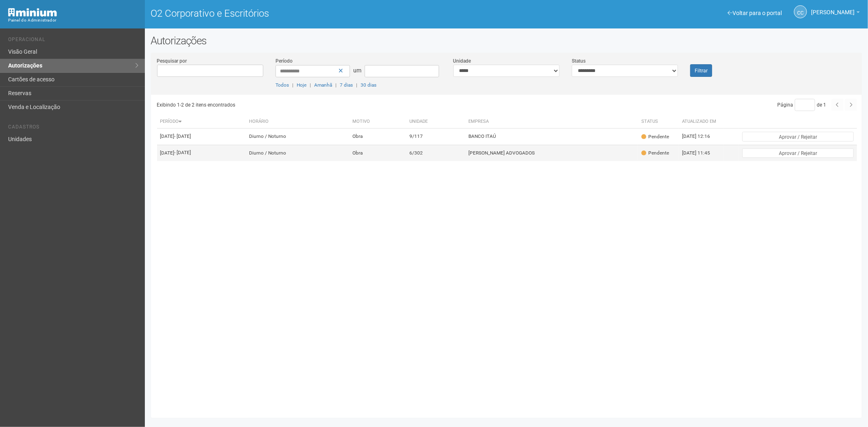
click at [519, 161] on td "PELLEGRINO MEDEIROS ADVOGADOS" at bounding box center [551, 153] width 173 height 16
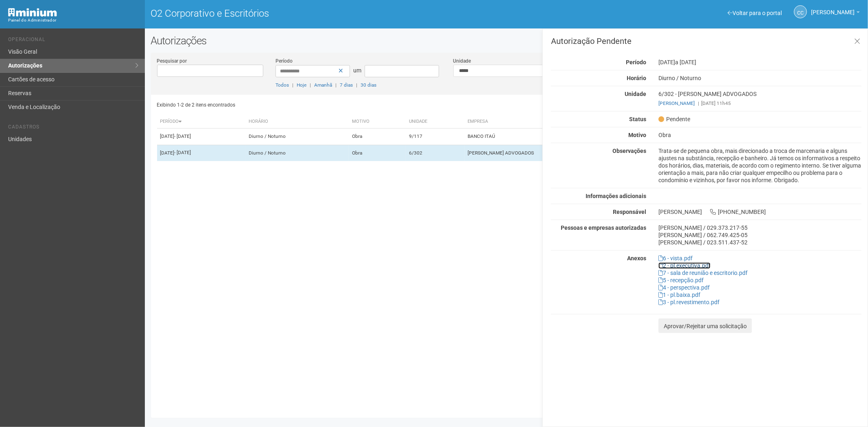
click at [687, 267] on font "2 - pl.executiva.pdf" at bounding box center [687, 266] width 48 height 7
click at [349, 136] on td "Diurno / Noturno" at bounding box center [297, 137] width 103 height 16
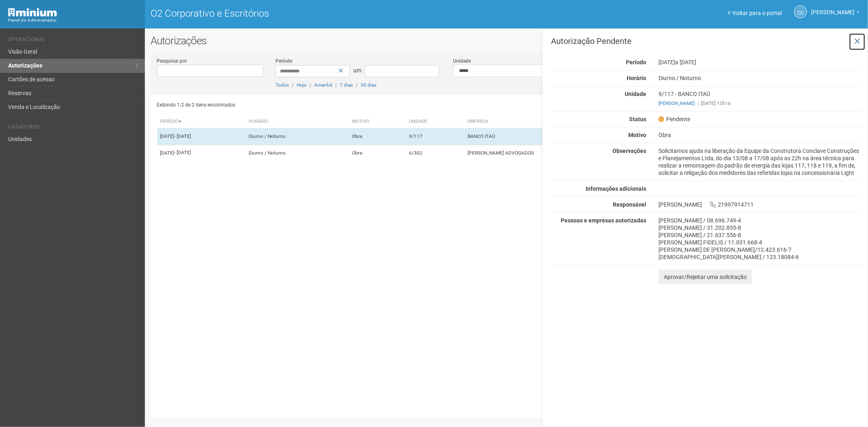
click at [859, 38] on icon at bounding box center [857, 41] width 6 height 8
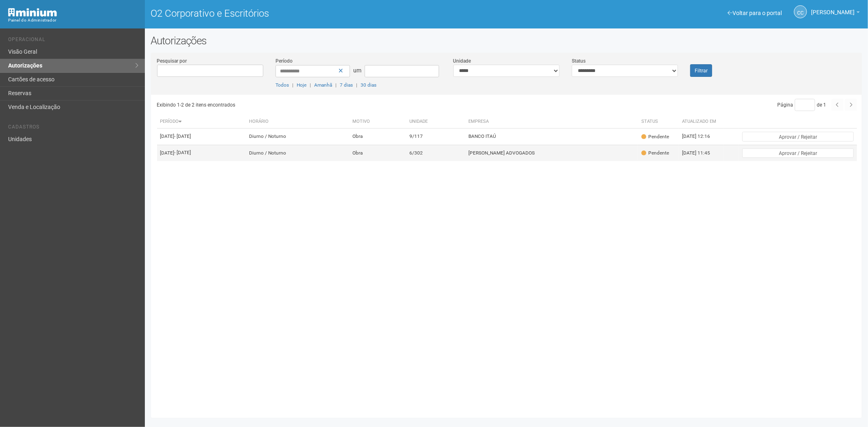
click at [405, 161] on td "Obra" at bounding box center [377, 153] width 57 height 16
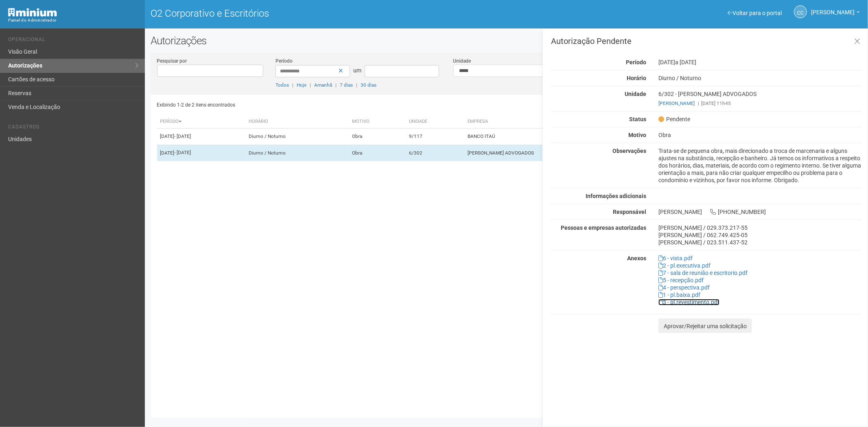
click at [674, 303] on font "3 - pl.revestimento.pdf" at bounding box center [691, 302] width 57 height 7
click at [693, 285] on font "4 - perspectiva.pdf" at bounding box center [686, 288] width 47 height 7
click at [40, 79] on font "Cartões de acesso" at bounding box center [31, 79] width 46 height 7
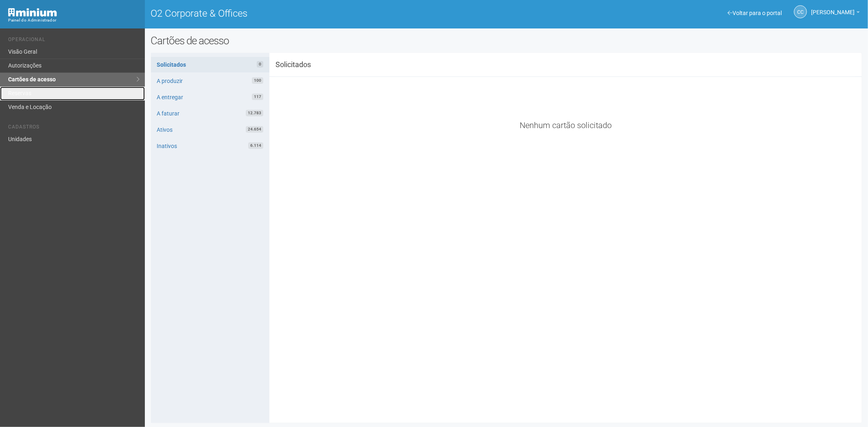
drag, startPoint x: 53, startPoint y: 94, endPoint x: 136, endPoint y: 124, distance: 88.1
click at [53, 94] on link "Reservas" at bounding box center [72, 94] width 145 height 14
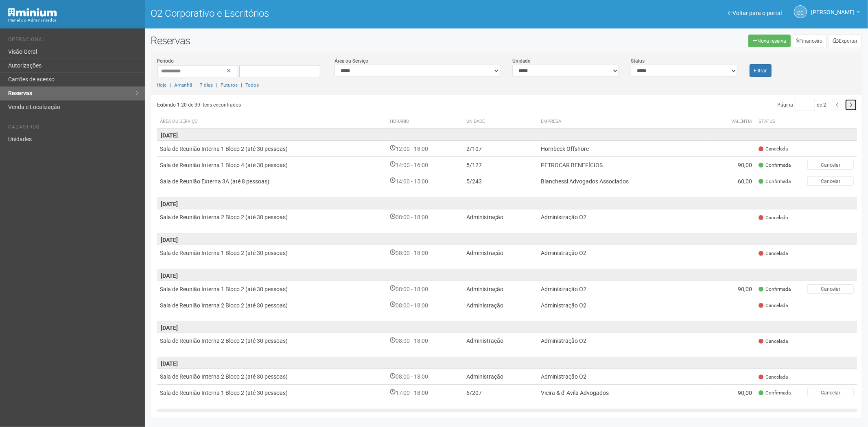
click at [848, 106] on button "button" at bounding box center [851, 105] width 12 height 12
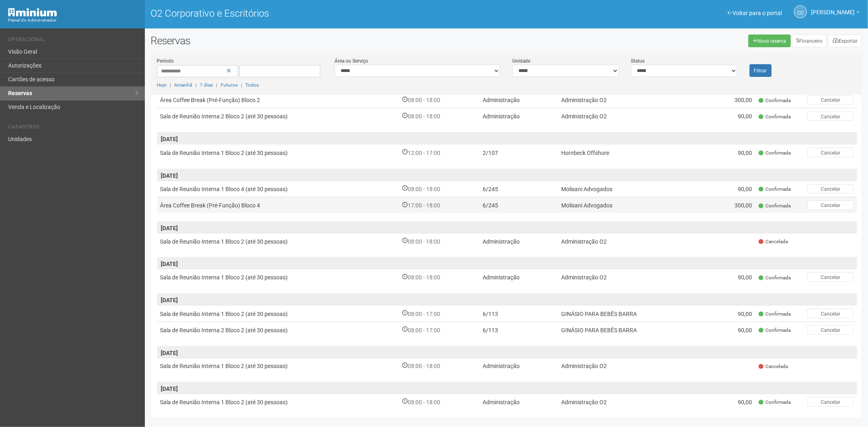
scroll to position [8, 0]
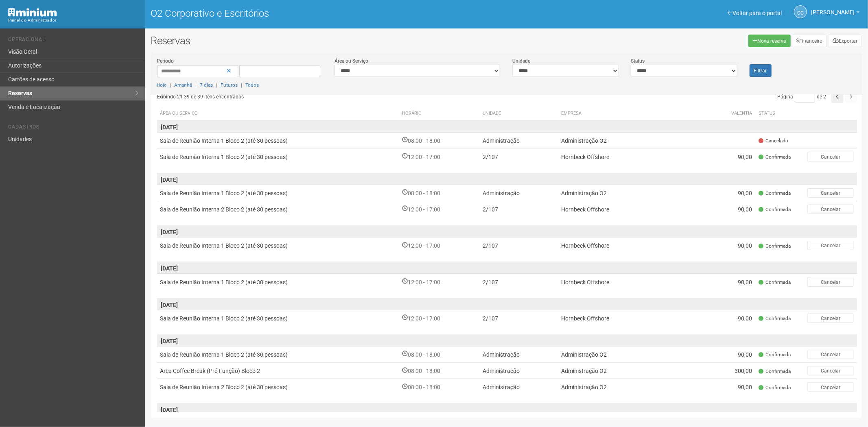
click at [852, 99] on div "Página * de 2" at bounding box center [683, 97] width 348 height 12
click at [852, 98] on div "Página * de 2" at bounding box center [683, 97] width 348 height 12
click at [836, 98] on icon "button" at bounding box center [837, 96] width 3 height 5
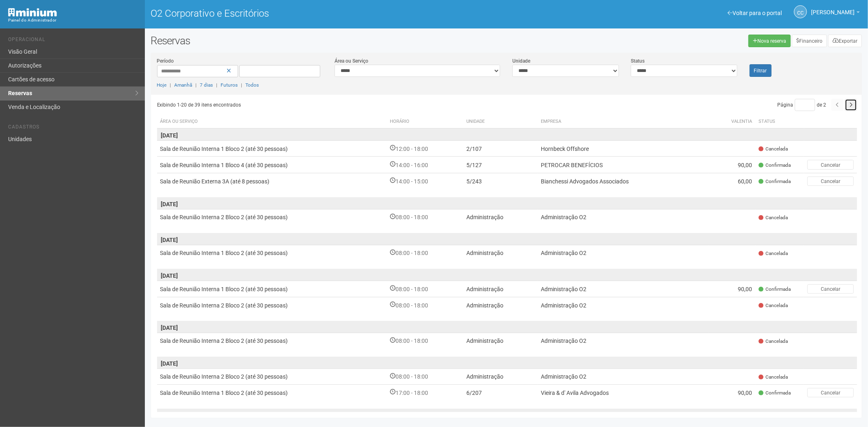
click at [851, 103] on icon "button" at bounding box center [851, 105] width 3 height 5
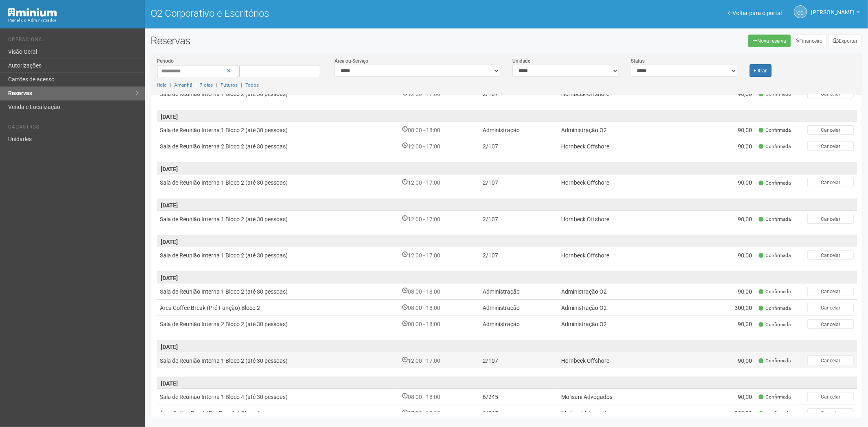
scroll to position [181, 0]
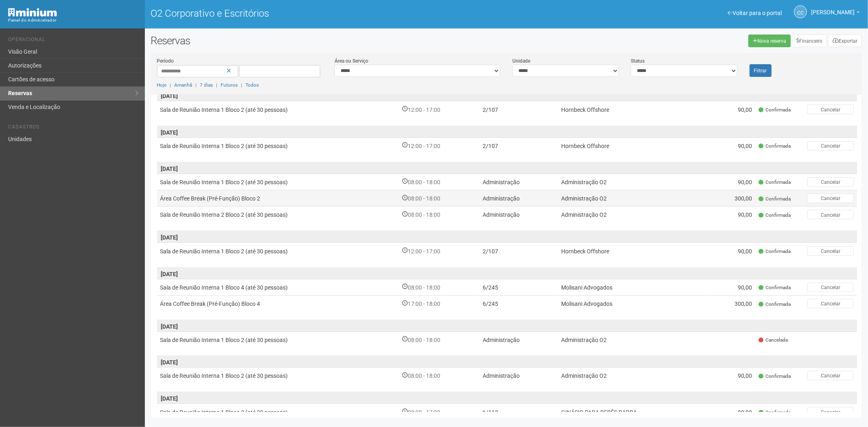
click at [286, 202] on td "Área Coffee Break (Pré-Função) Bloco 2" at bounding box center [278, 198] width 242 height 16
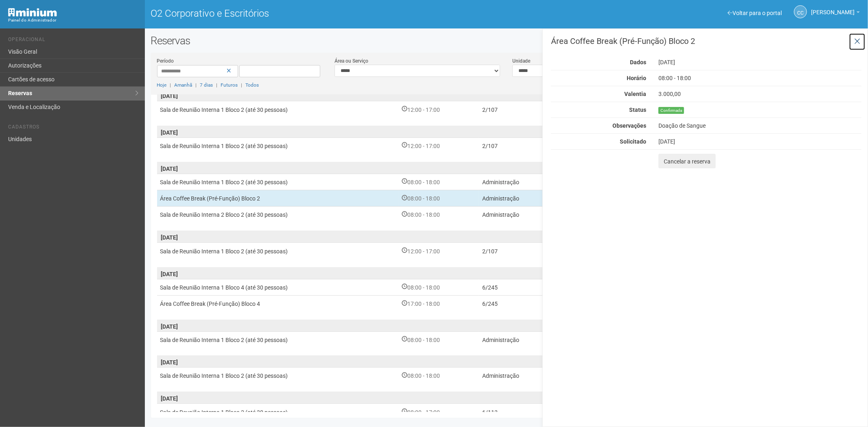
click at [856, 41] on icon at bounding box center [857, 41] width 6 height 8
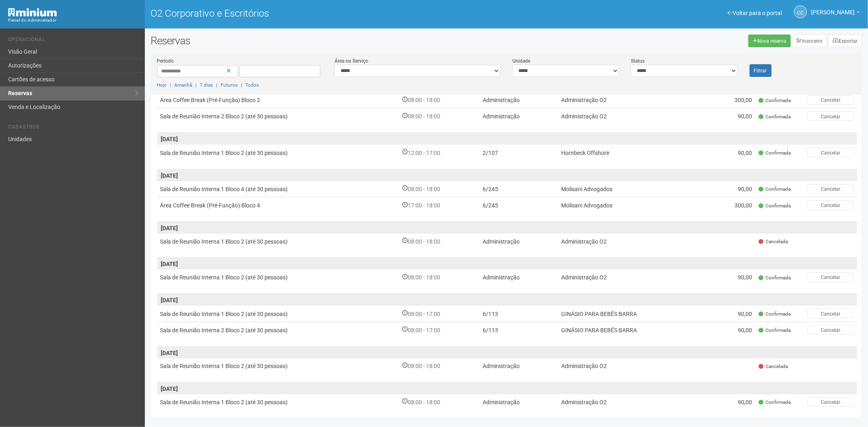
scroll to position [8, 0]
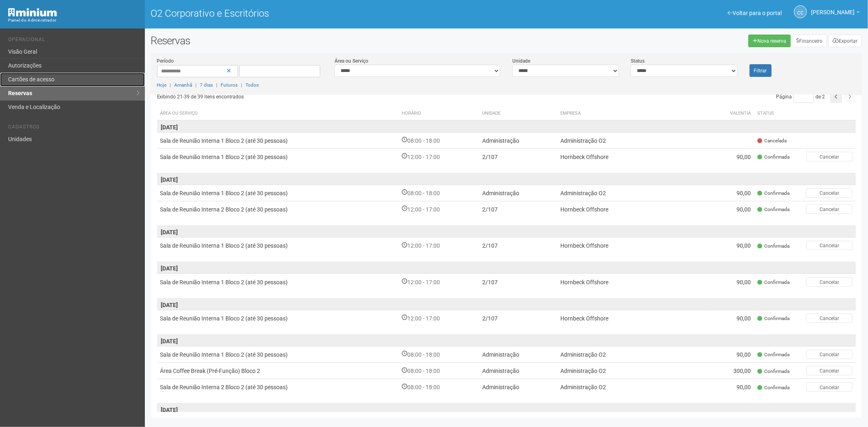
click at [38, 80] on font "Cartões de acesso" at bounding box center [31, 79] width 46 height 7
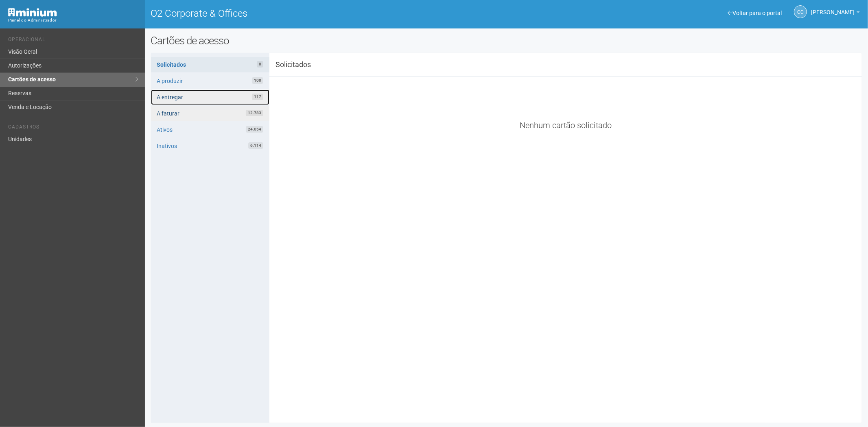
drag, startPoint x: 193, startPoint y: 96, endPoint x: 235, endPoint y: 112, distance: 44.6
click at [193, 96] on link "A entregar 117" at bounding box center [210, 97] width 118 height 15
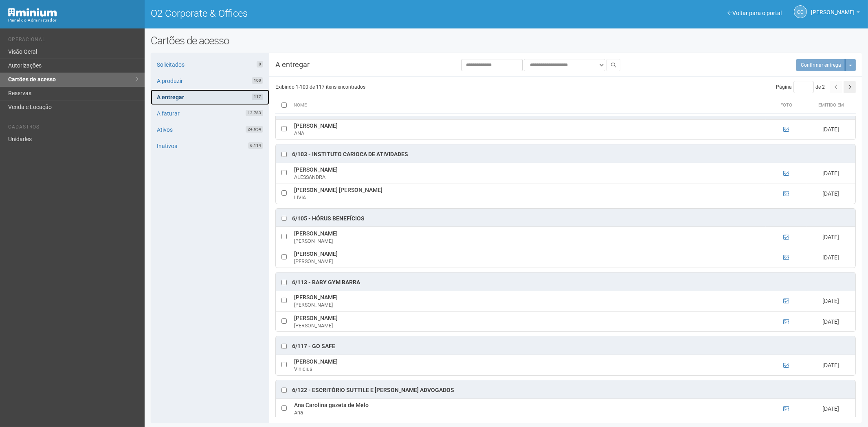
scroll to position [1357, 0]
click at [813, 67] on span "Confirmar entrega" at bounding box center [811, 65] width 40 height 6
